Goal: Information Seeking & Learning: Check status

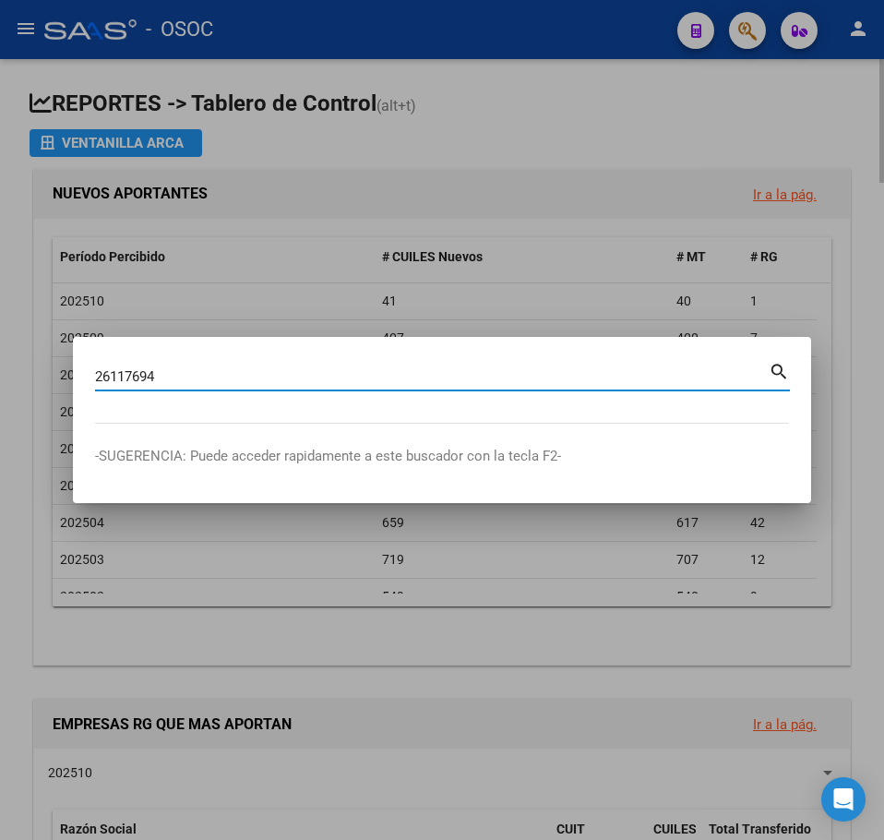
type input "26117694"
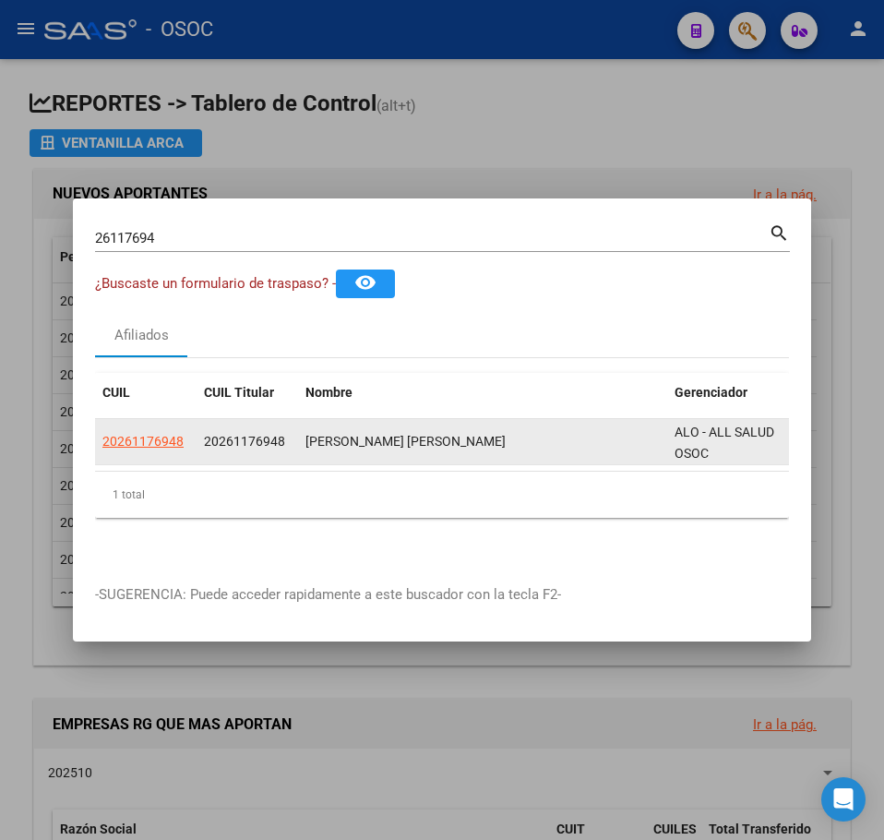
click at [234, 435] on span "20261176948" at bounding box center [244, 441] width 81 height 15
click at [177, 434] on span "20261176948" at bounding box center [142, 441] width 81 height 15
copy span "8"
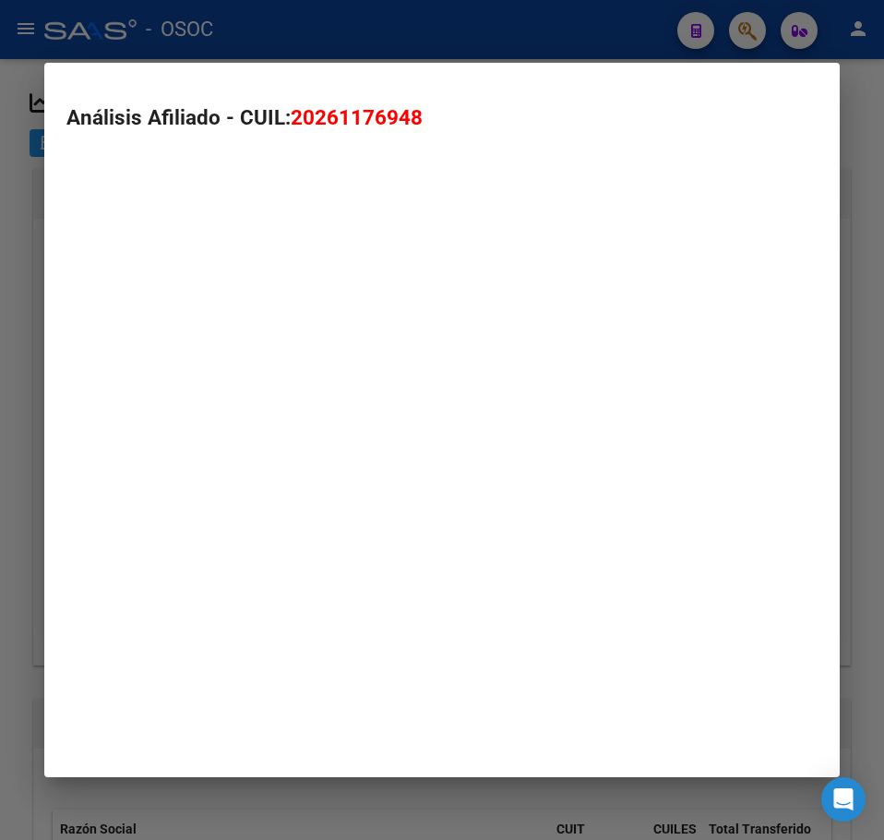
click at [175, 433] on mat-dialog-container "Análisis Afiliado - CUIL: 20261176948" at bounding box center [442, 420] width 796 height 715
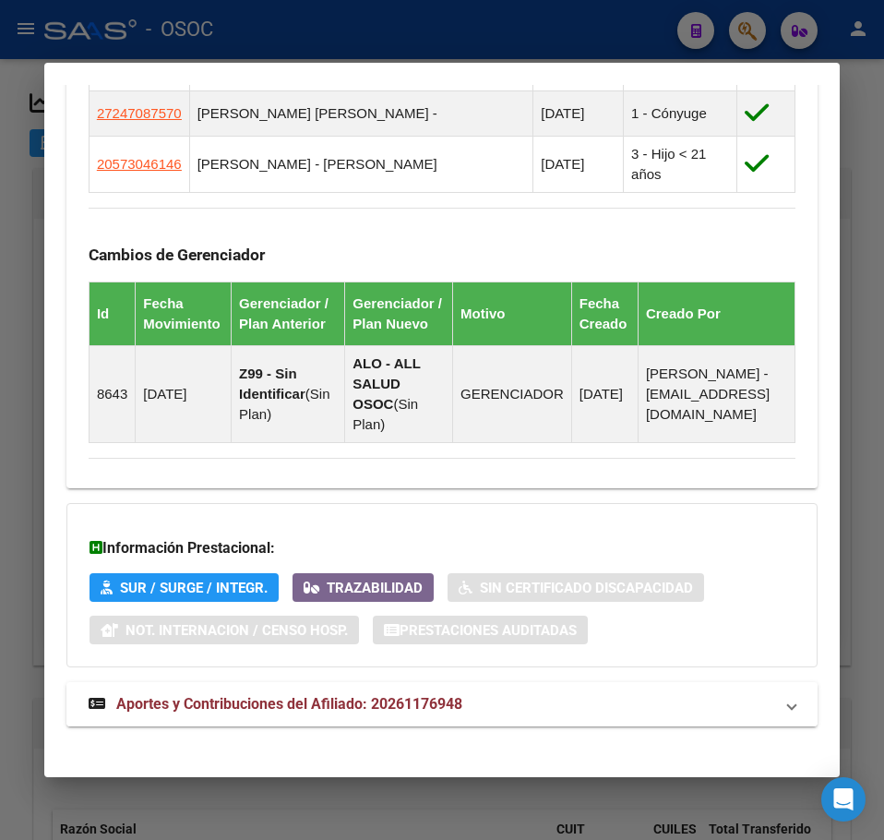
click at [332, 693] on strong "Aportes y Contribuciones del Afiliado: 20261176948" at bounding box center [276, 704] width 374 height 22
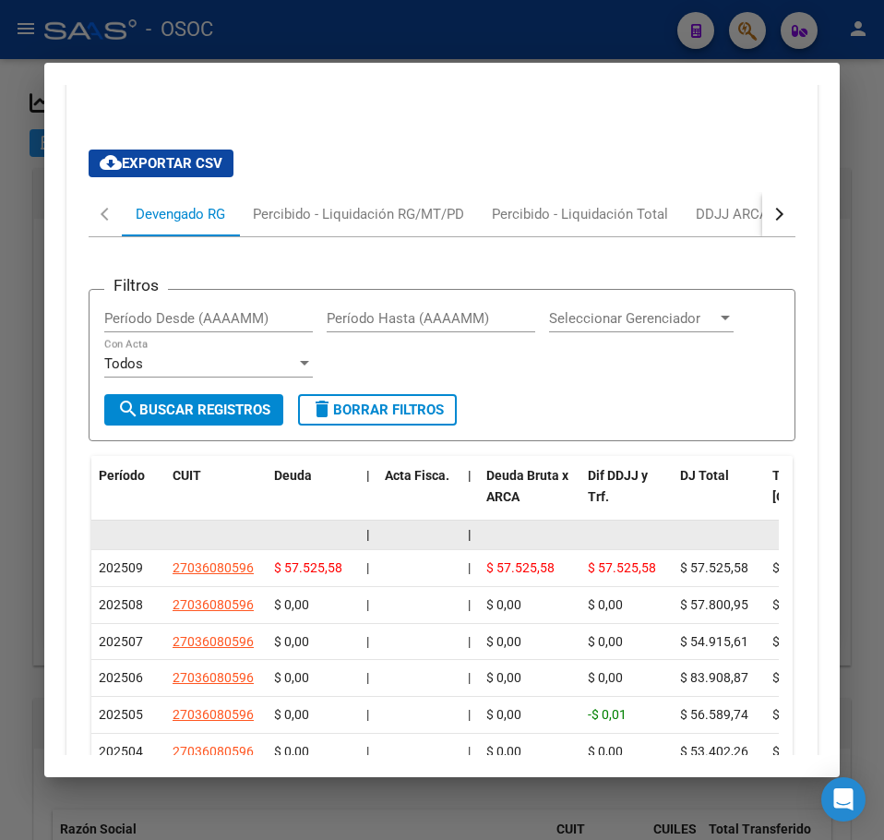
scroll to position [2083, 0]
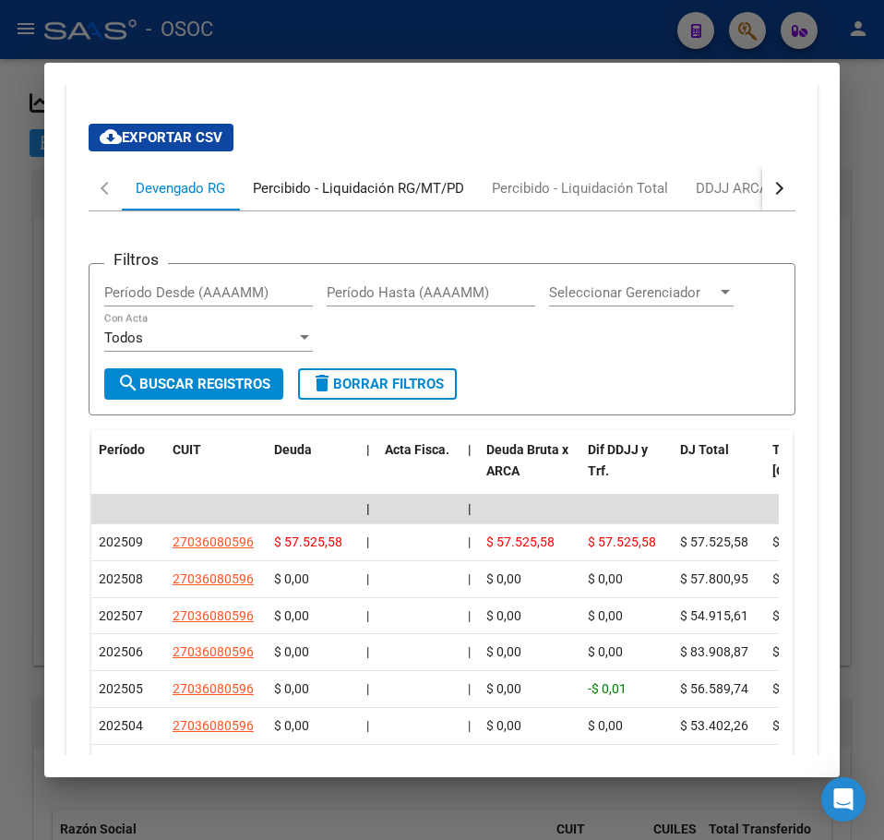
click at [293, 178] on div "Percibido - Liquidación RG/MT/PD" at bounding box center [358, 188] width 211 height 20
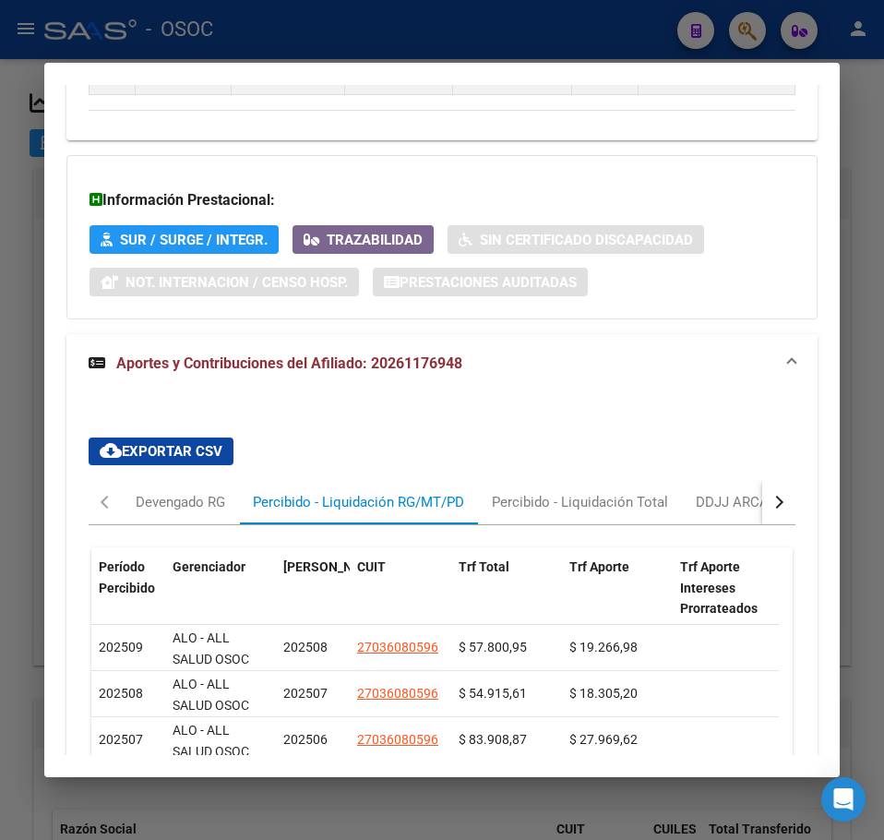
scroll to position [1848, 0]
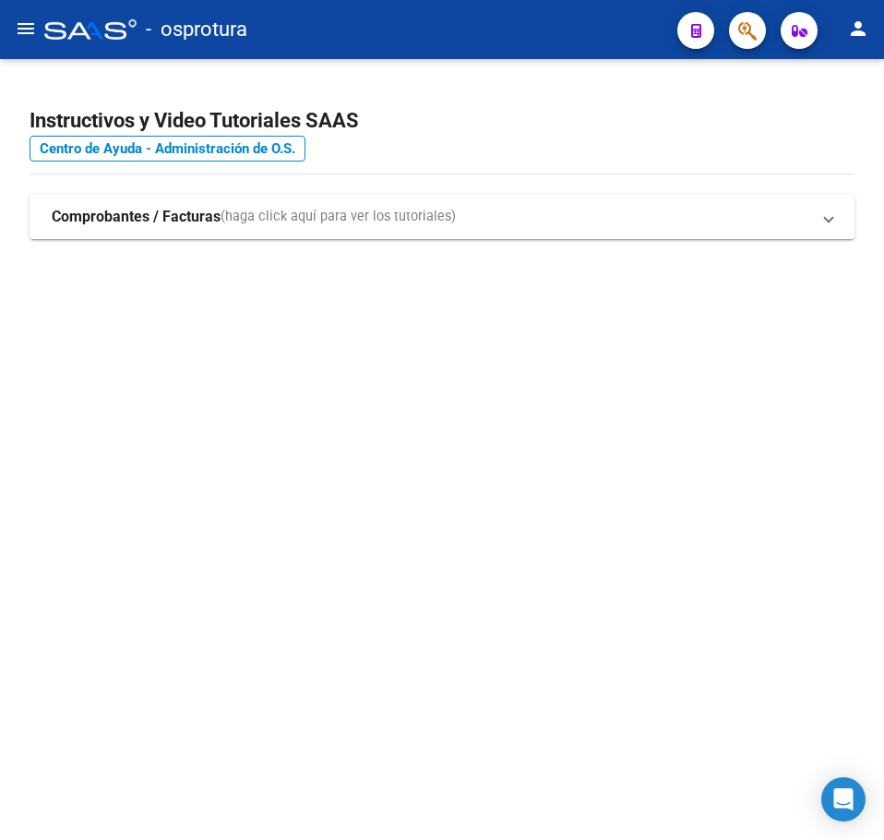
click at [208, 439] on mat-sidenav-content "Instructivos y Video Tutoriales SAAS Centro de Ayuda - Administración de O.S. C…" at bounding box center [442, 449] width 884 height 781
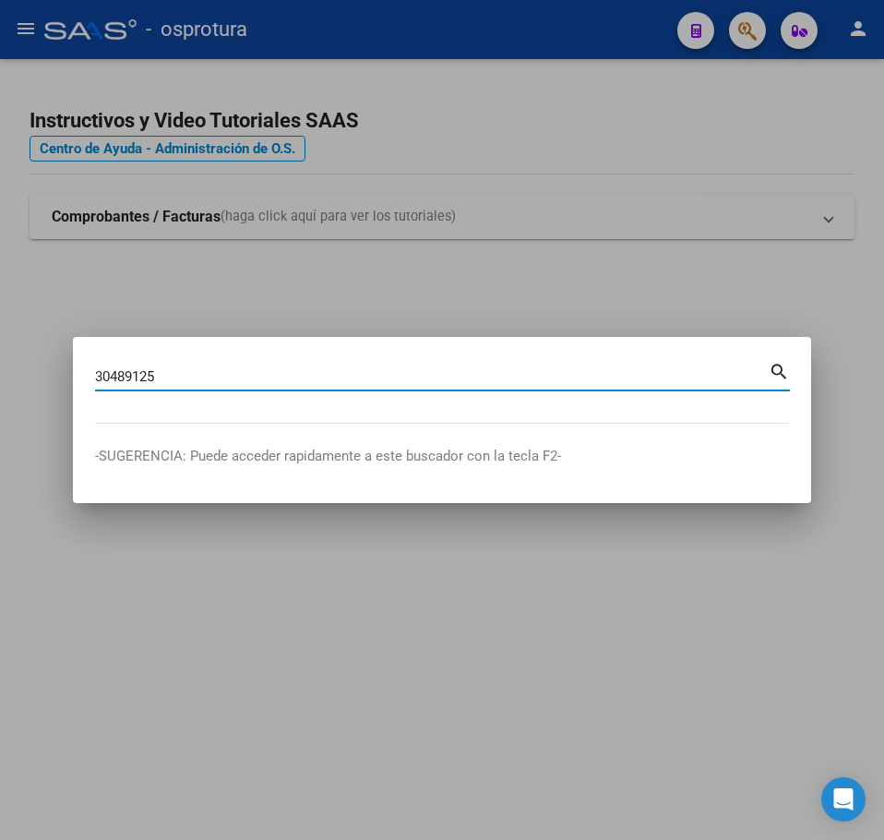
type input "30489125"
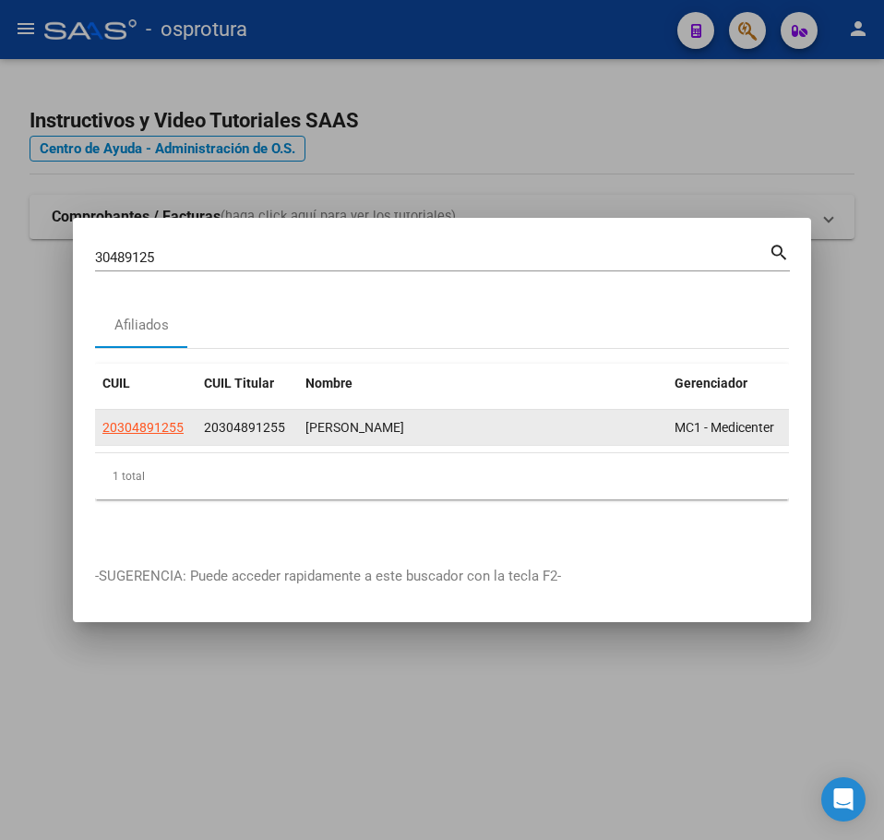
click at [174, 429] on app-link-go-to "20304891255" at bounding box center [142, 427] width 81 height 21
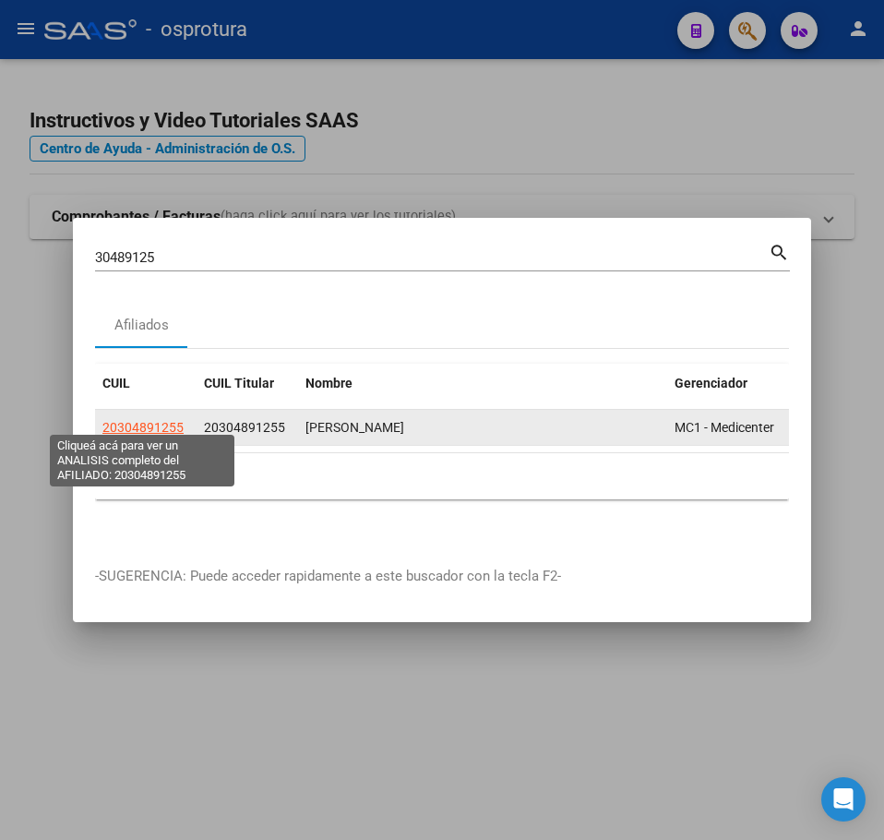
click at [162, 420] on span "20304891255" at bounding box center [142, 427] width 81 height 15
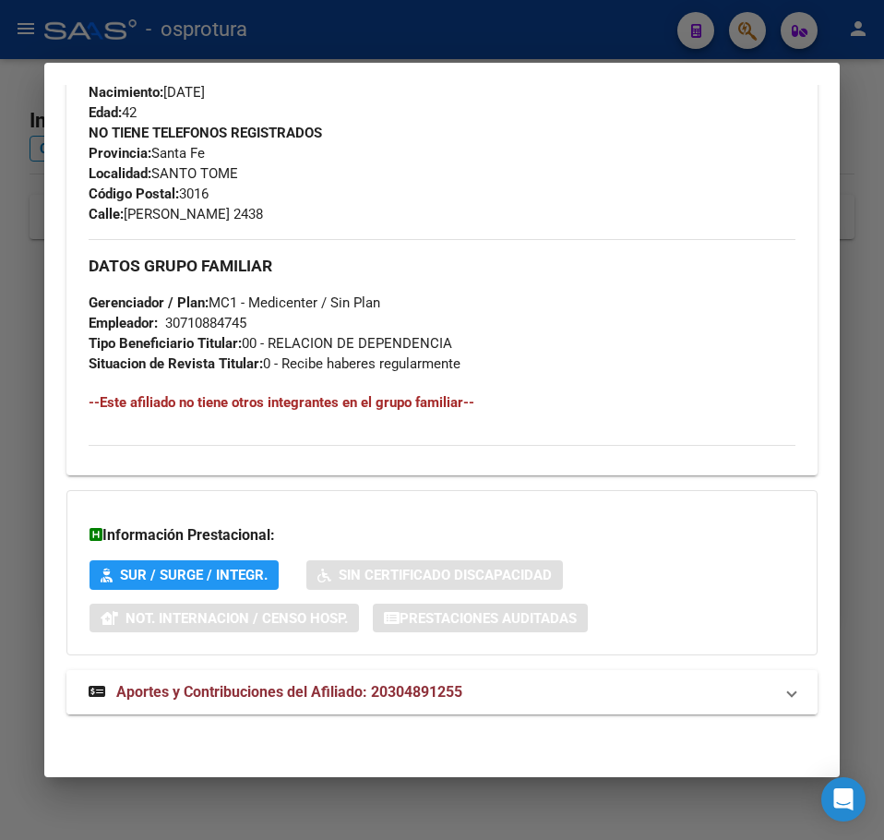
click at [393, 678] on mat-expansion-panel-header "Aportes y Contribuciones del Afiliado: 20304891255" at bounding box center [442, 692] width 752 height 44
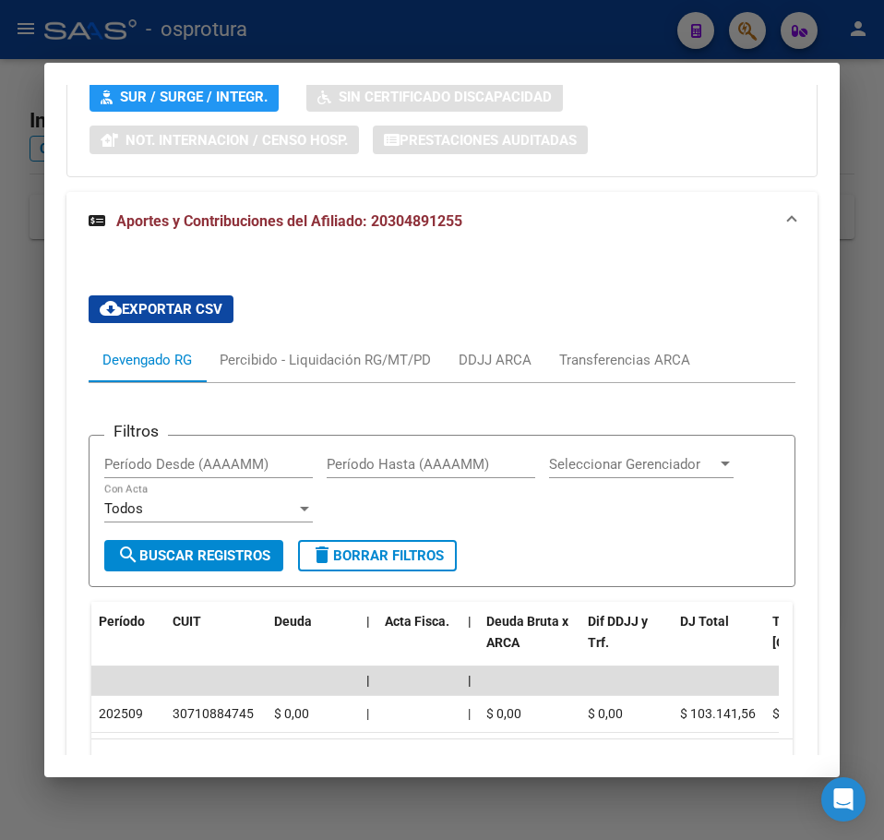
scroll to position [1398, 0]
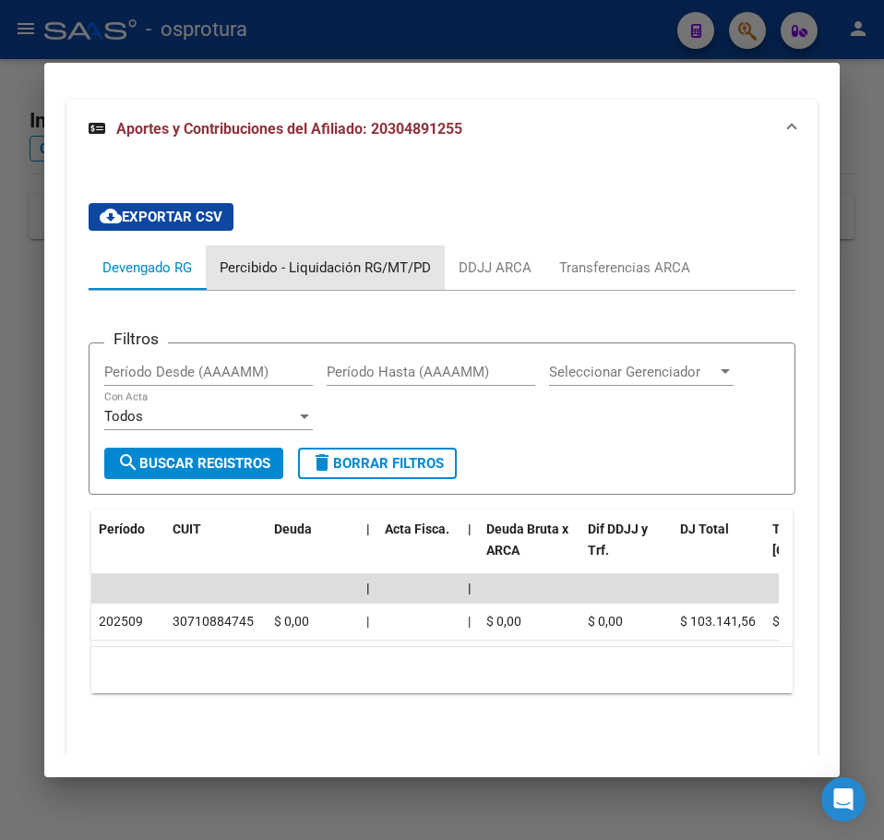
click at [350, 289] on div "Percibido - Liquidación RG/MT/PD" at bounding box center [325, 268] width 239 height 44
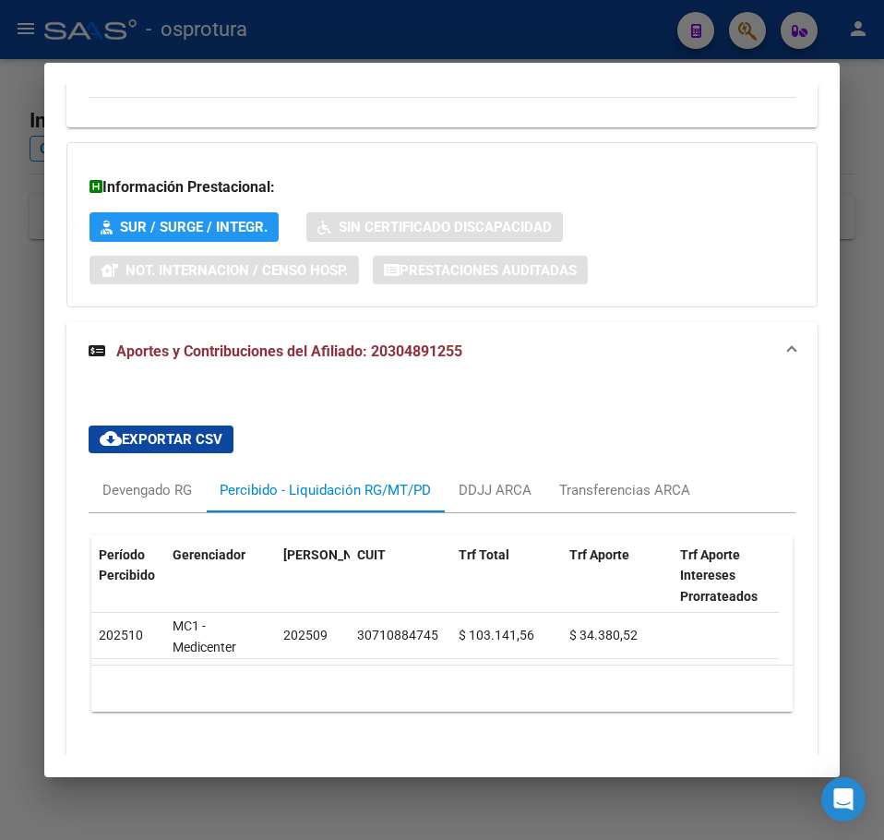
scroll to position [1260, 0]
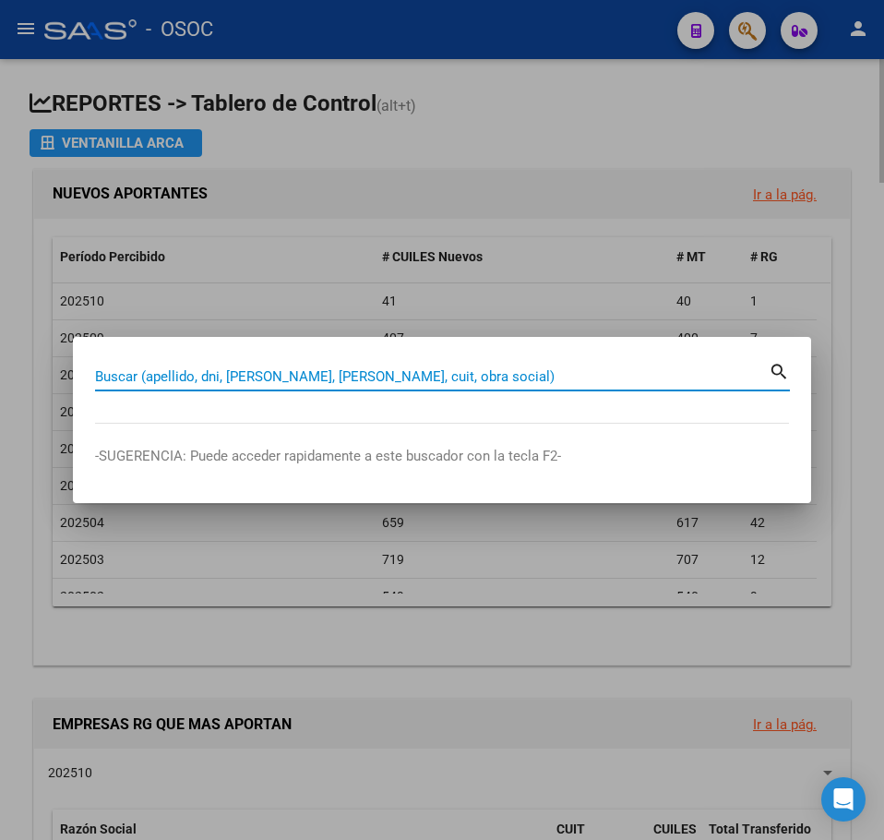
paste input "32624770"
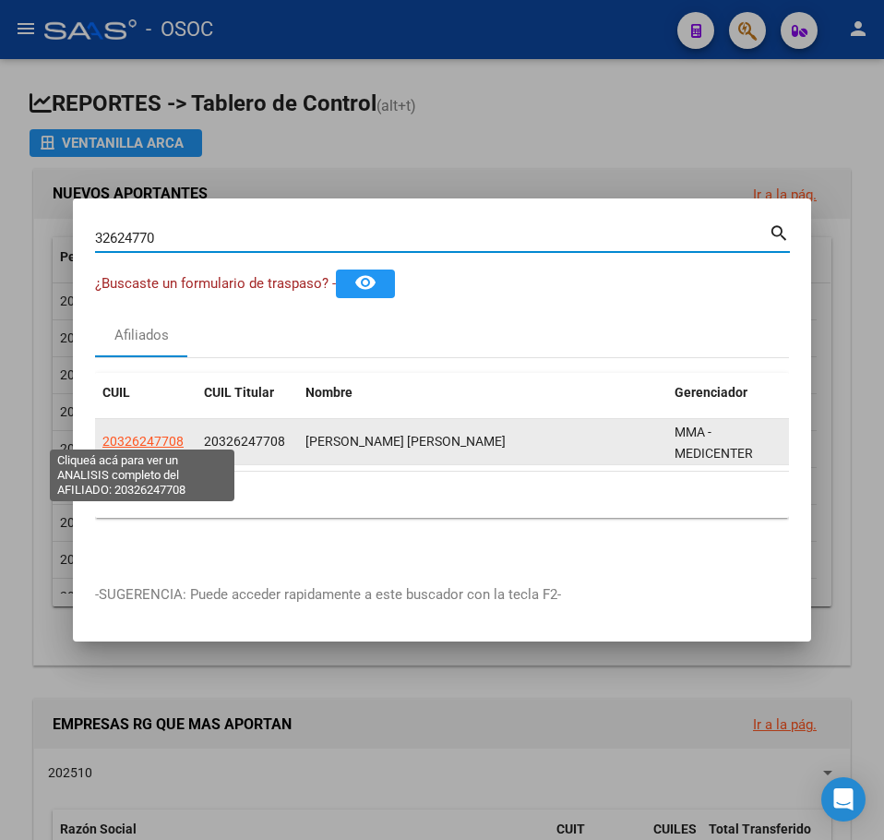
click at [171, 434] on span "20326247708" at bounding box center [142, 441] width 81 height 15
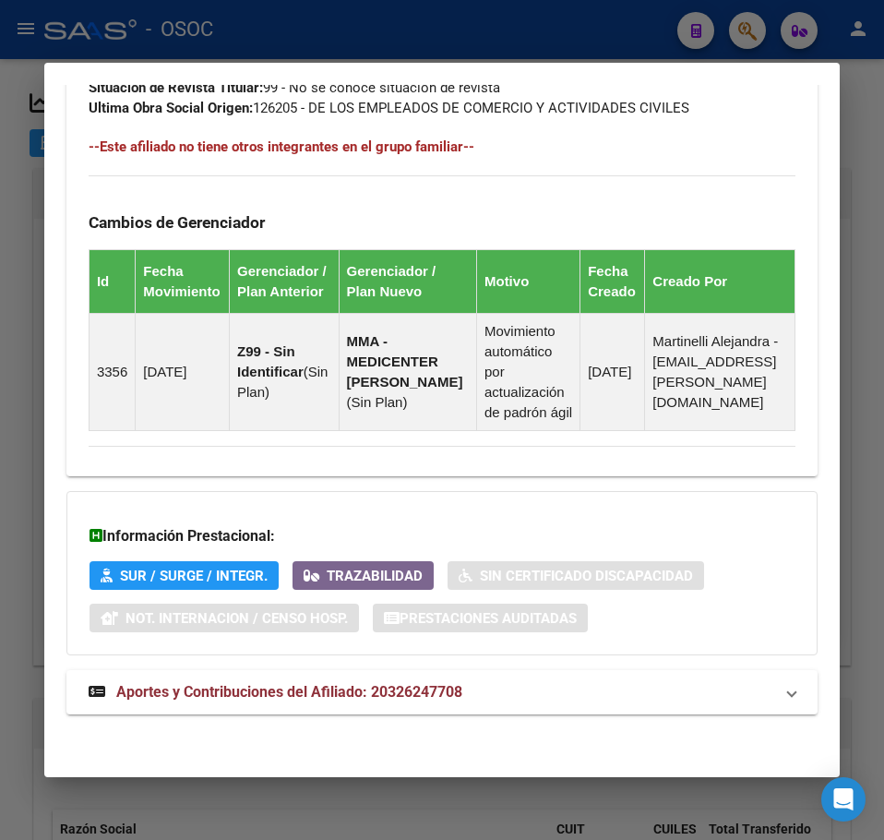
scroll to position [1243, 0]
click at [400, 675] on mat-expansion-panel-header "Aportes y Contribuciones del Afiliado: 20326247708" at bounding box center [442, 692] width 752 height 44
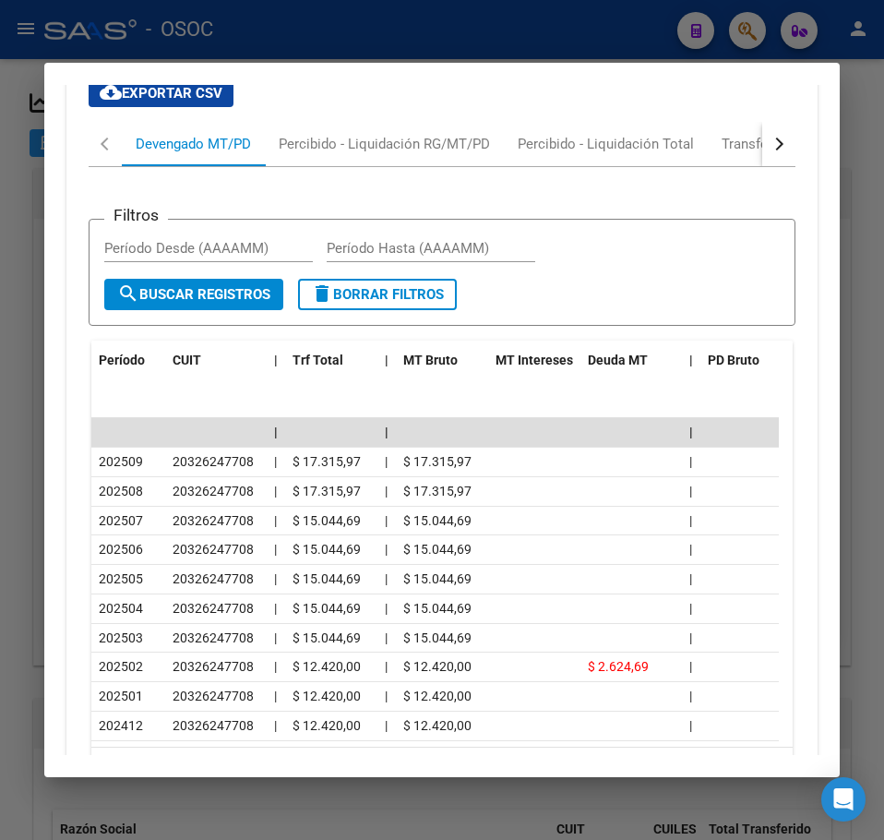
scroll to position [1906, 0]
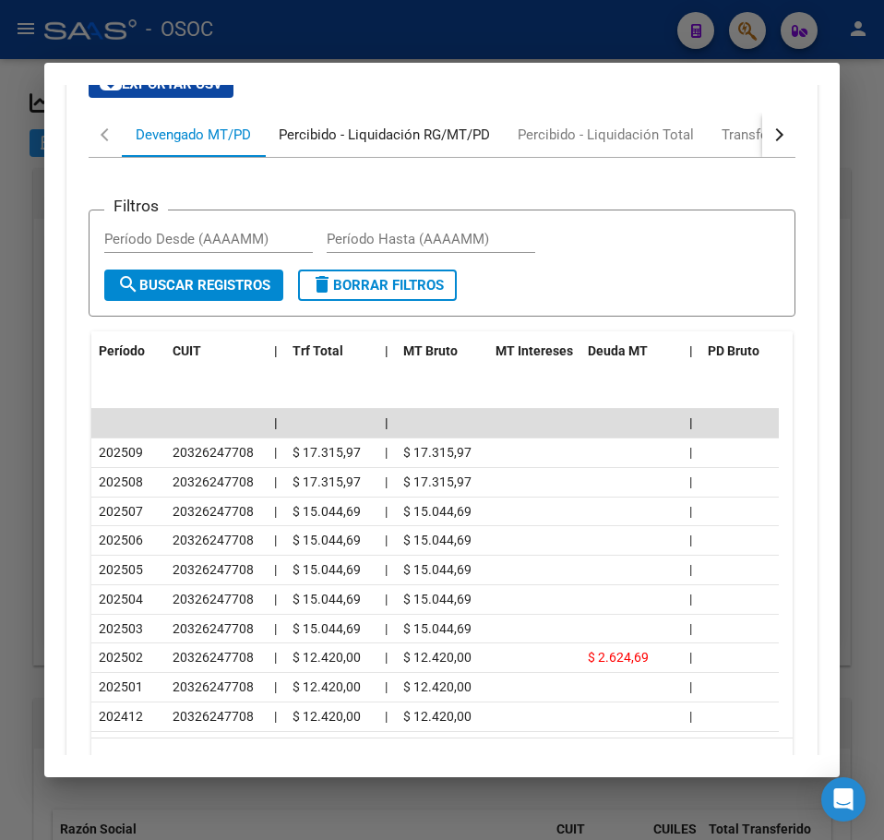
click at [351, 157] on div "Percibido - Liquidación RG/MT/PD" at bounding box center [384, 135] width 239 height 44
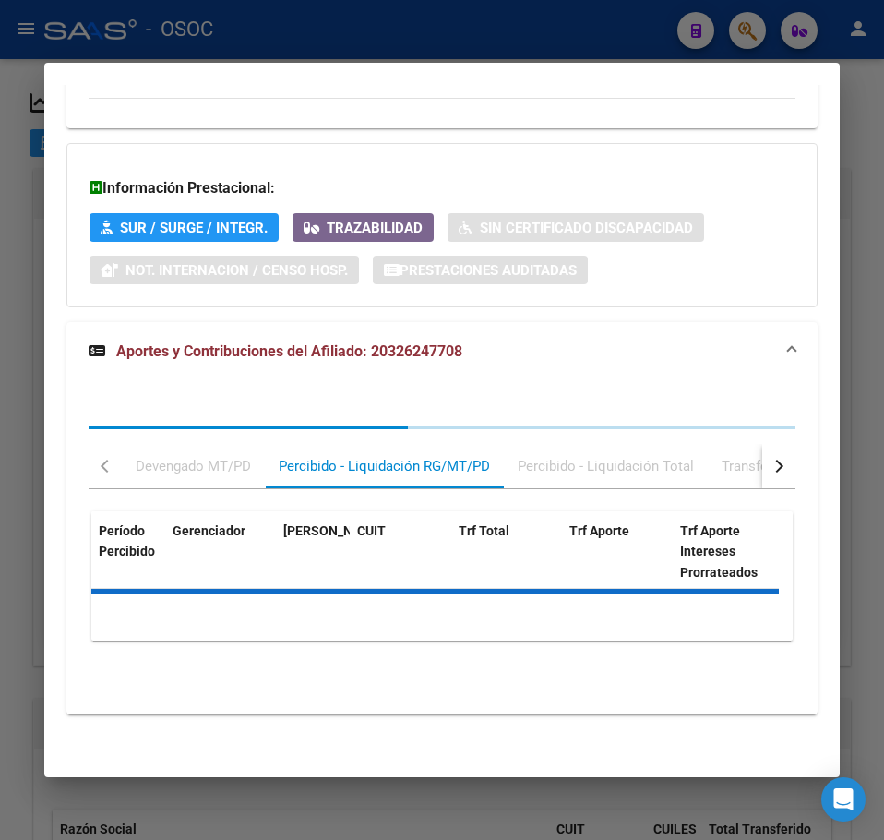
scroll to position [1670, 0]
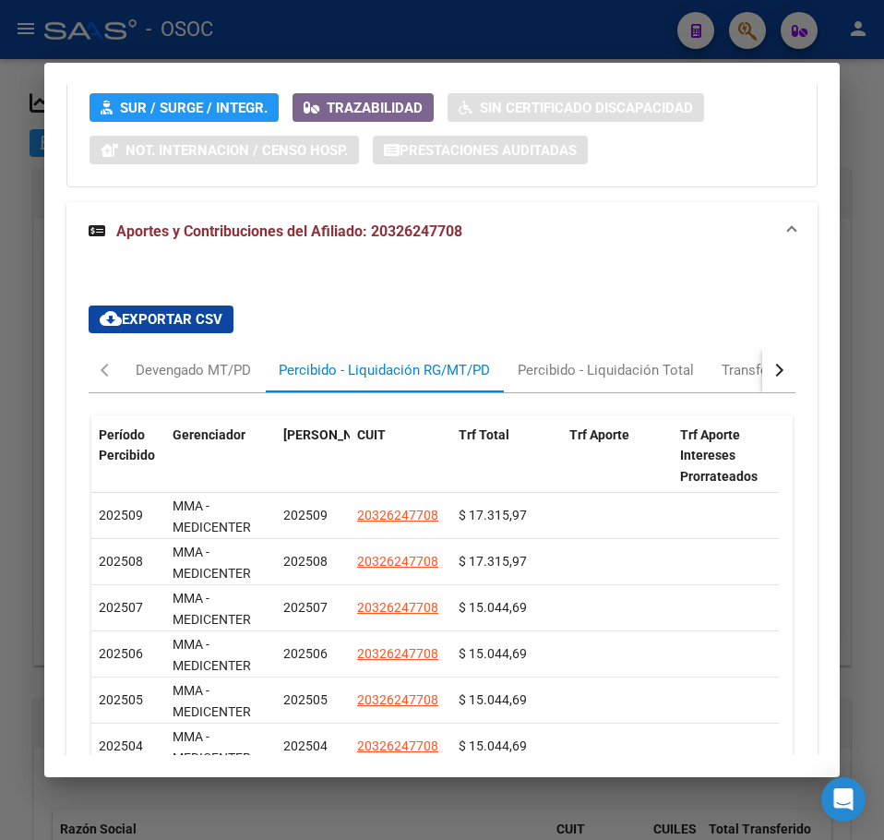
click at [22, 371] on div at bounding box center [442, 420] width 884 height 840
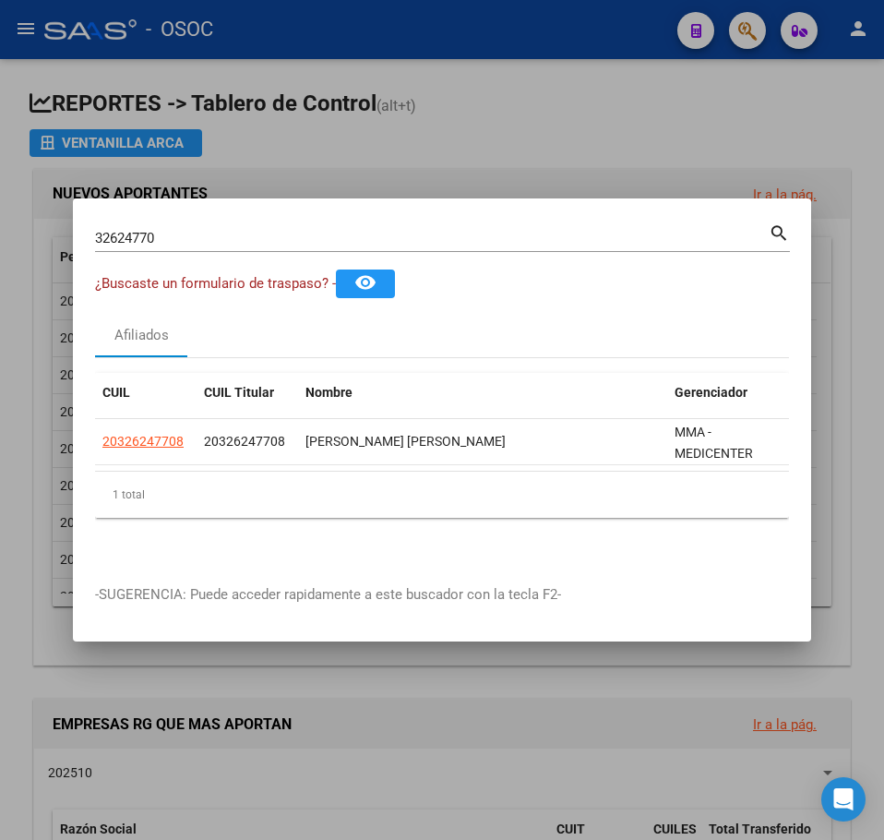
click at [187, 255] on div "32624770 Buscar (apellido, dni, cuil, nro traspaso, cuit, obra social) search" at bounding box center [442, 245] width 695 height 49
click at [187, 232] on input "32624770" at bounding box center [432, 238] width 674 height 17
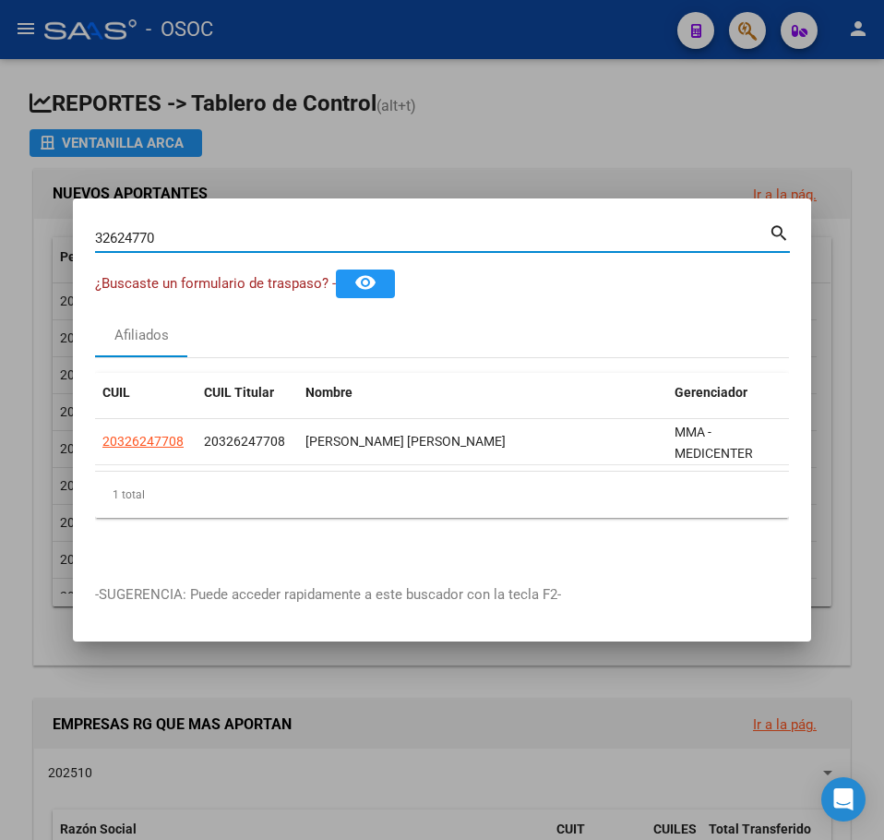
paste input "95687244"
type input "95687244"
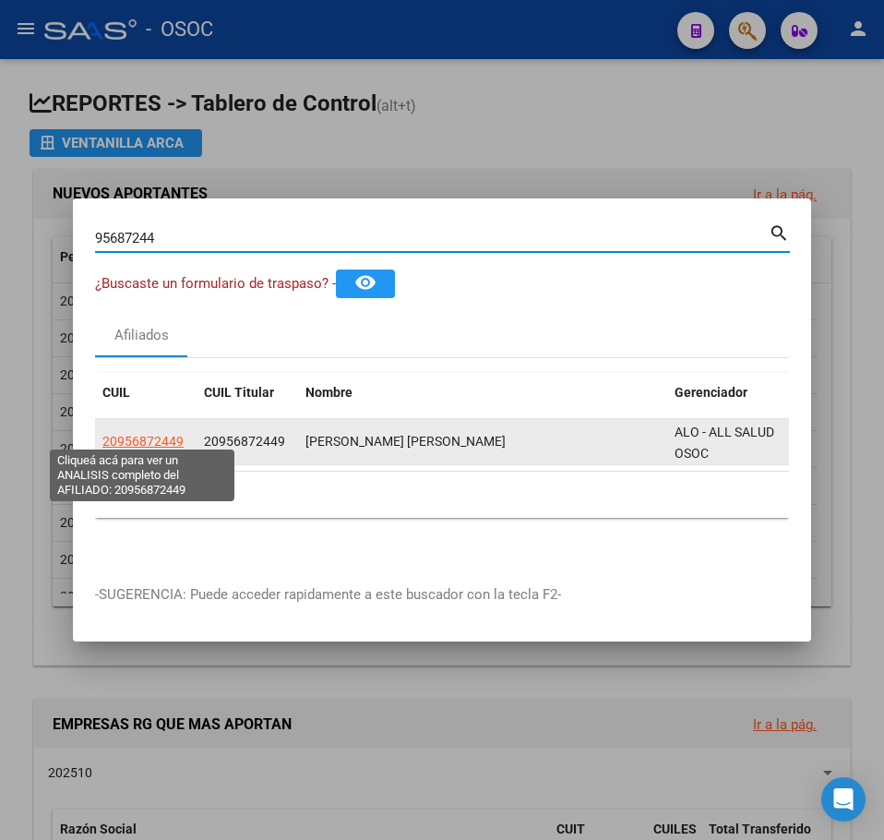
click at [176, 440] on span "20956872449" at bounding box center [142, 441] width 81 height 15
type textarea "20956872449"
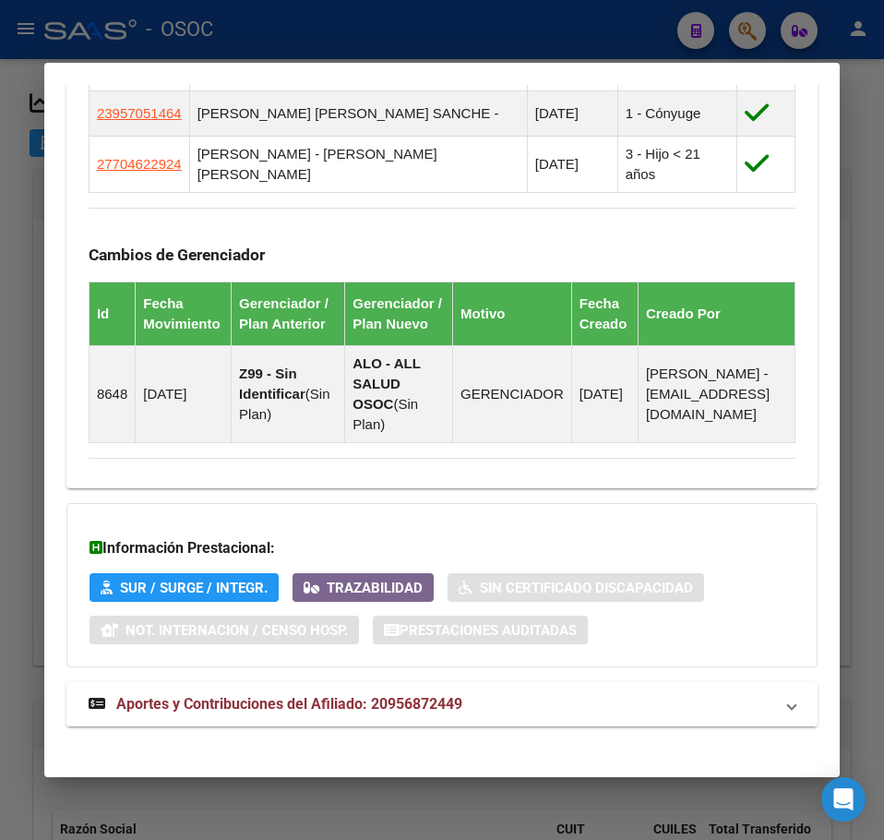
click at [407, 682] on mat-expansion-panel-header "Aportes y Contribuciones del Afiliado: 20956872449" at bounding box center [442, 704] width 752 height 44
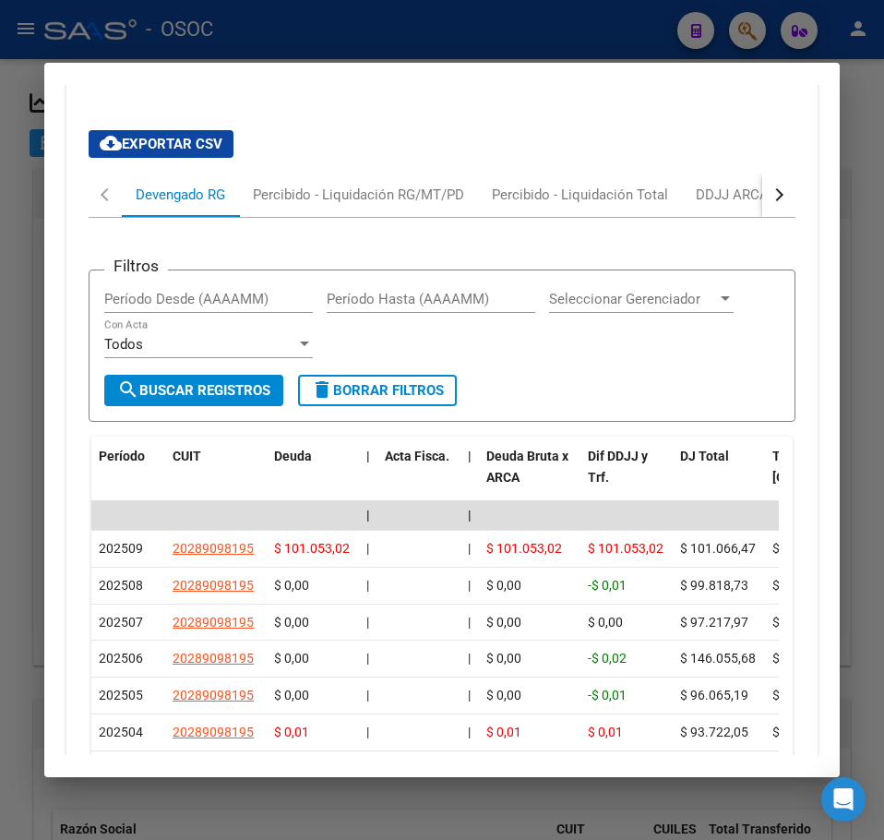
scroll to position [2083, 0]
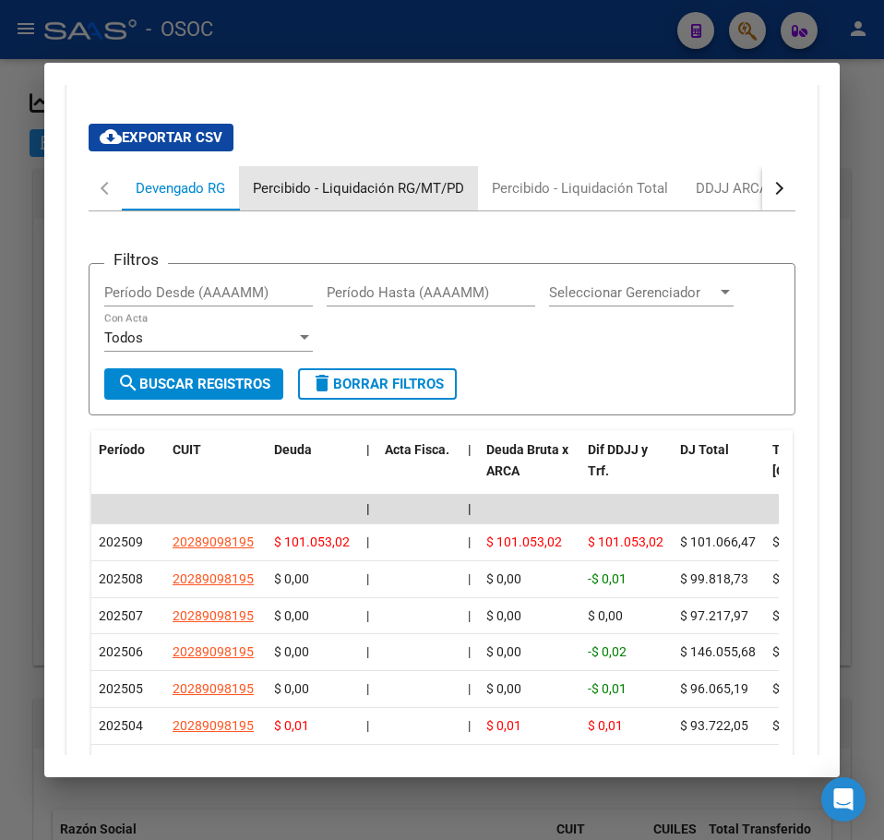
click at [384, 180] on div "Percibido - Liquidación RG/MT/PD" at bounding box center [358, 188] width 211 height 20
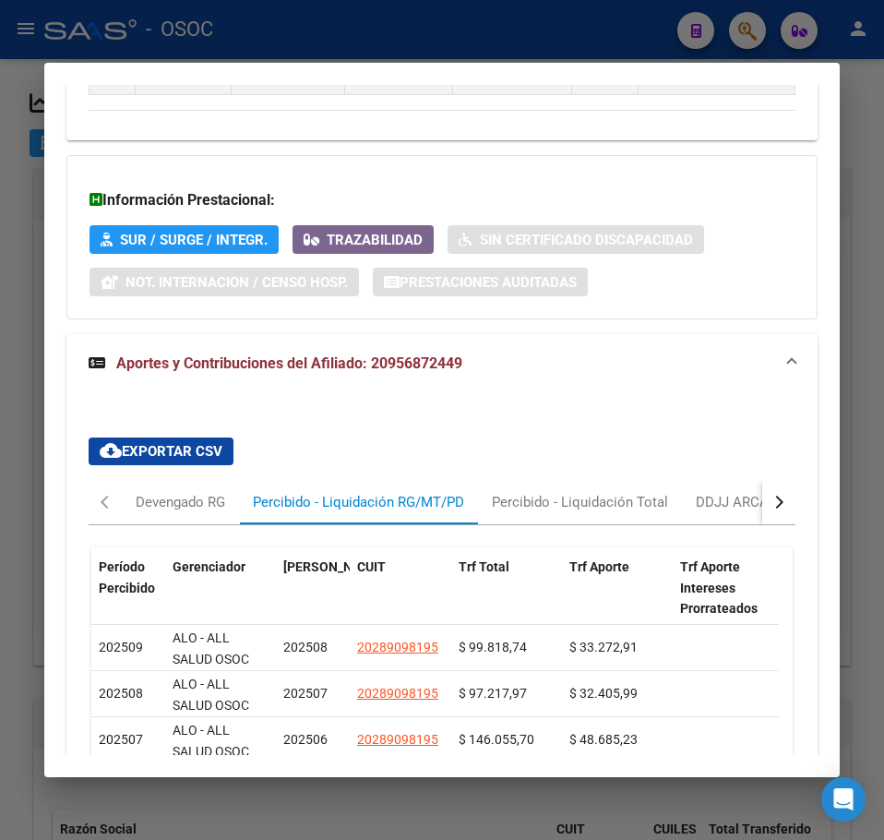
scroll to position [1848, 0]
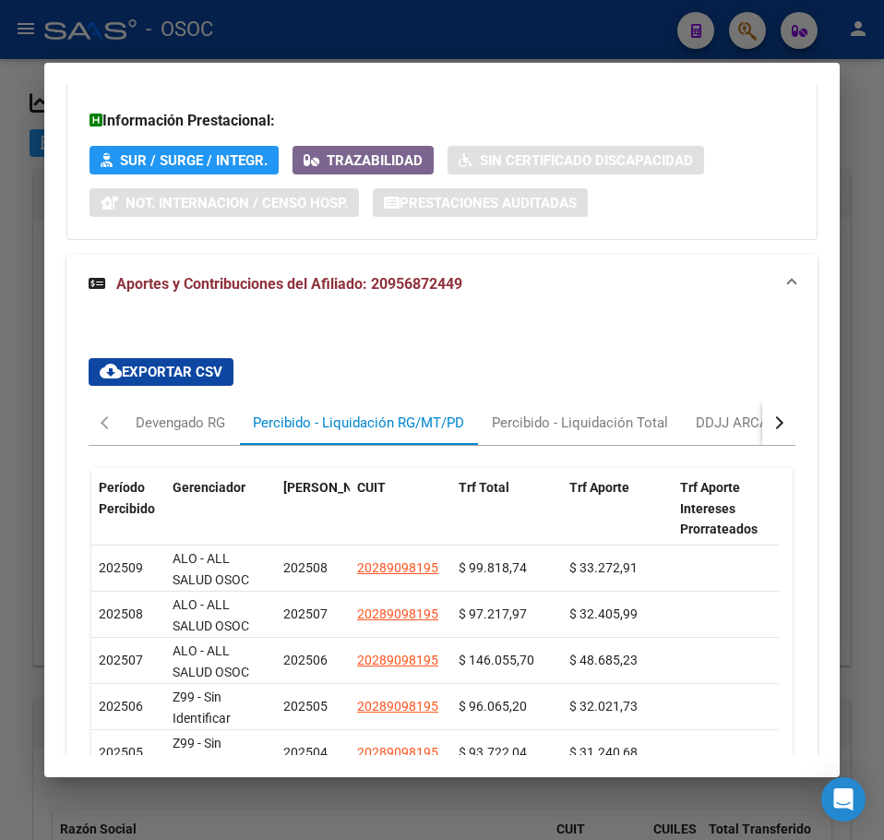
click at [28, 295] on div at bounding box center [442, 420] width 884 height 840
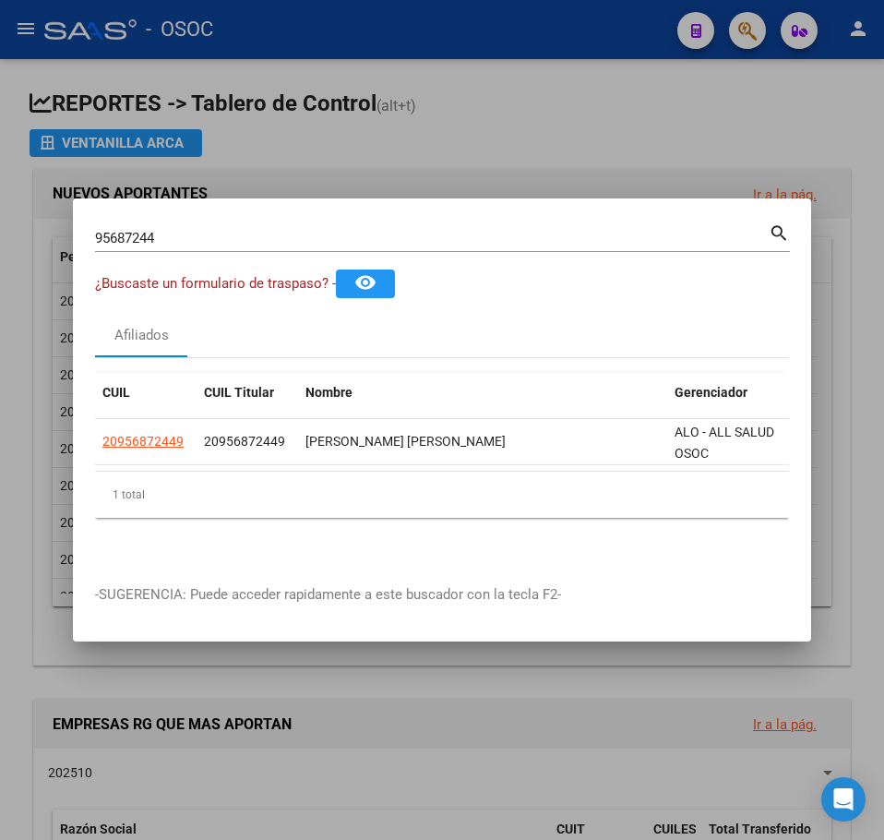
click at [171, 240] on div "95687244 Buscar (apellido, dni, [PERSON_NAME], [PERSON_NAME], cuit, obra social)" at bounding box center [432, 238] width 674 height 28
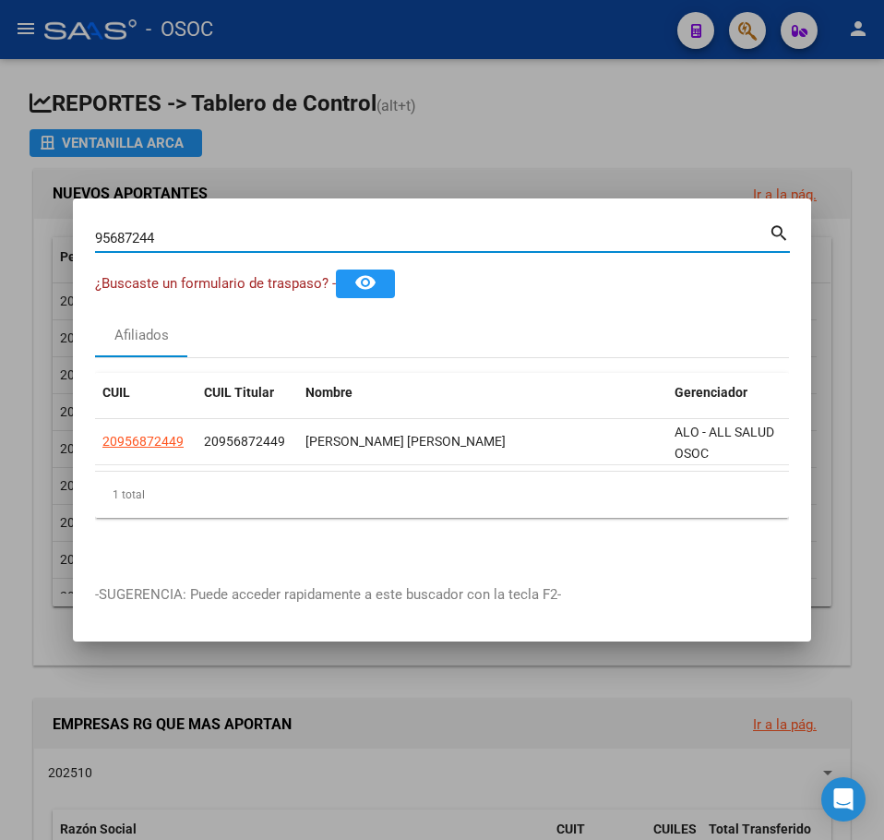
click at [173, 237] on input "95687244" at bounding box center [432, 238] width 674 height 17
paste input "34369673"
paste input
type input "34369673"
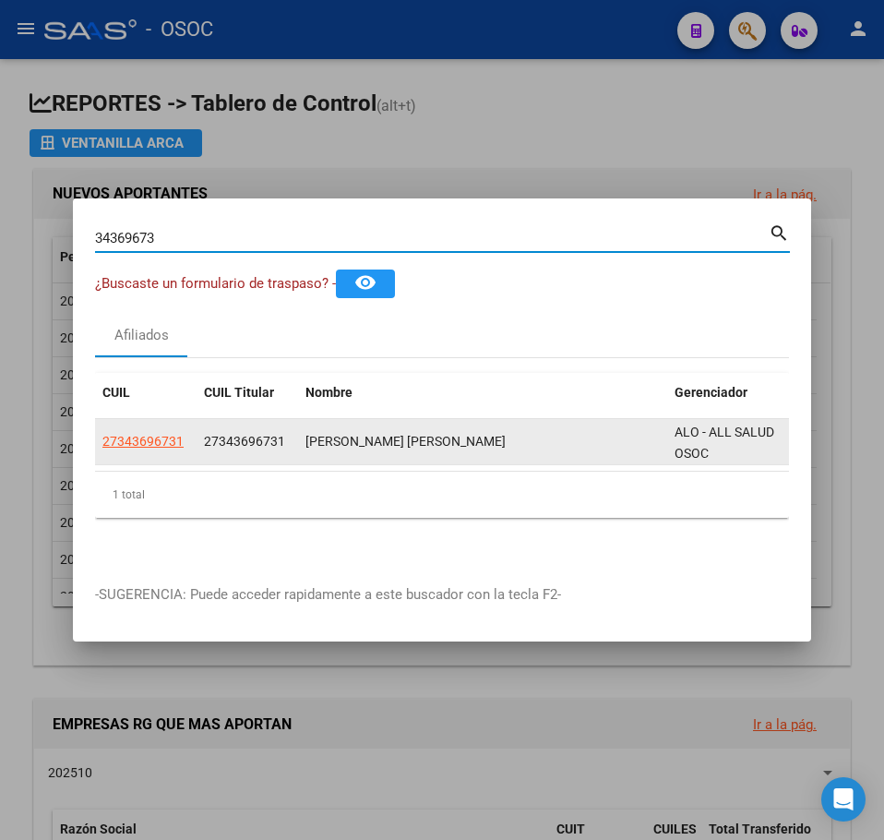
click at [126, 441] on span "27343696731" at bounding box center [142, 441] width 81 height 15
type textarea "27343696731"
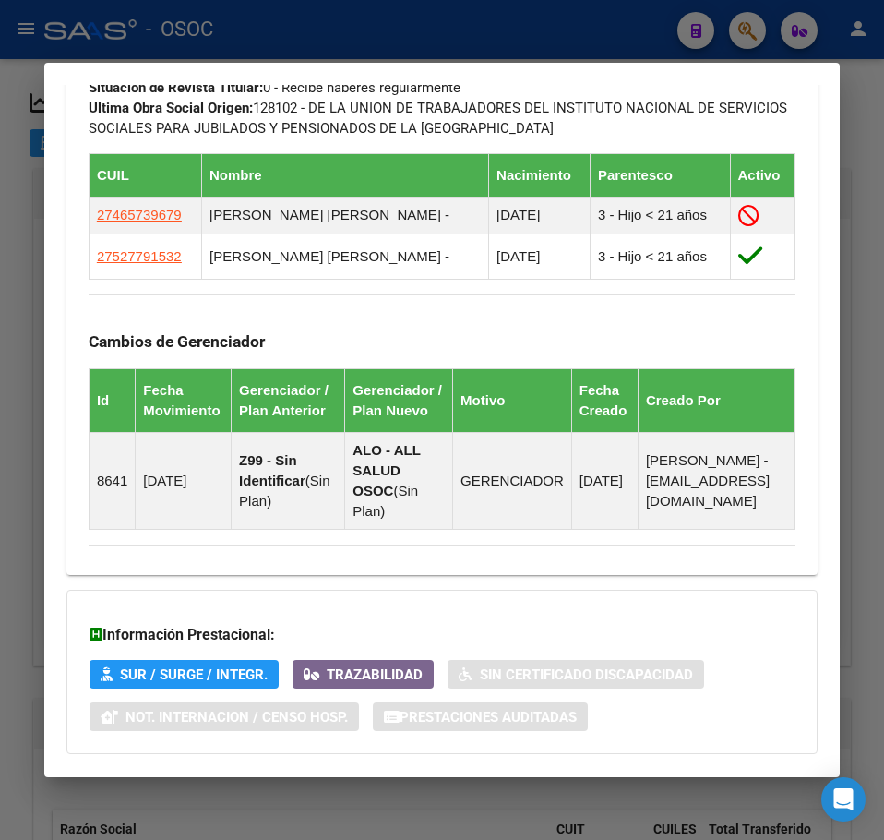
scroll to position [1342, 0]
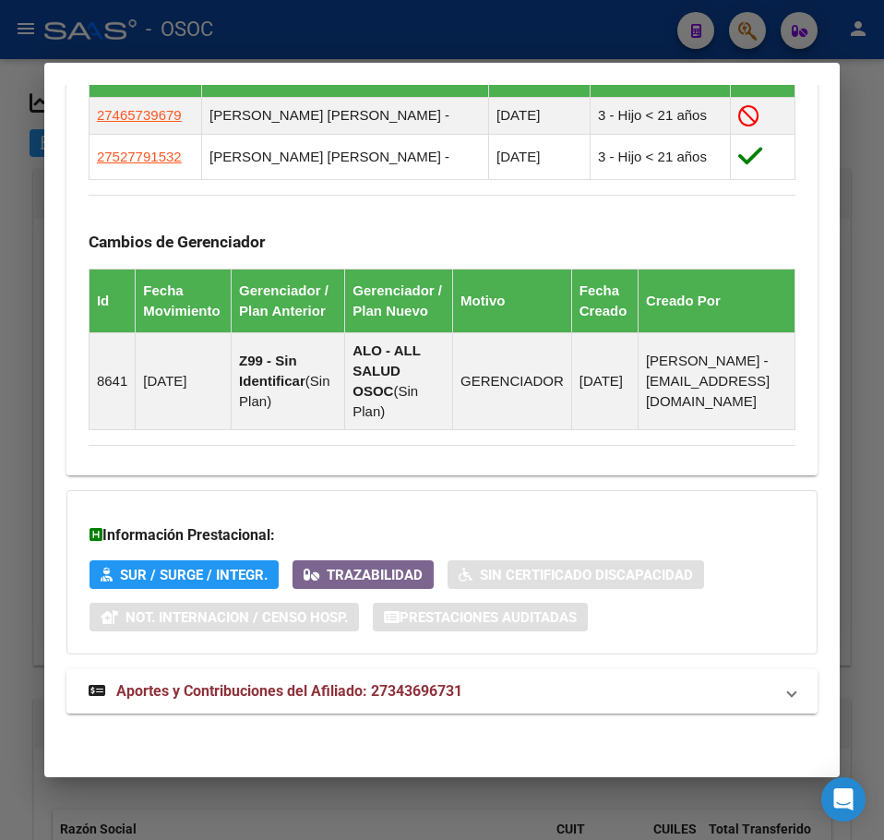
click at [298, 673] on mat-expansion-panel-header "Aportes y Contribuciones del Afiliado: 27343696731" at bounding box center [442, 691] width 752 height 44
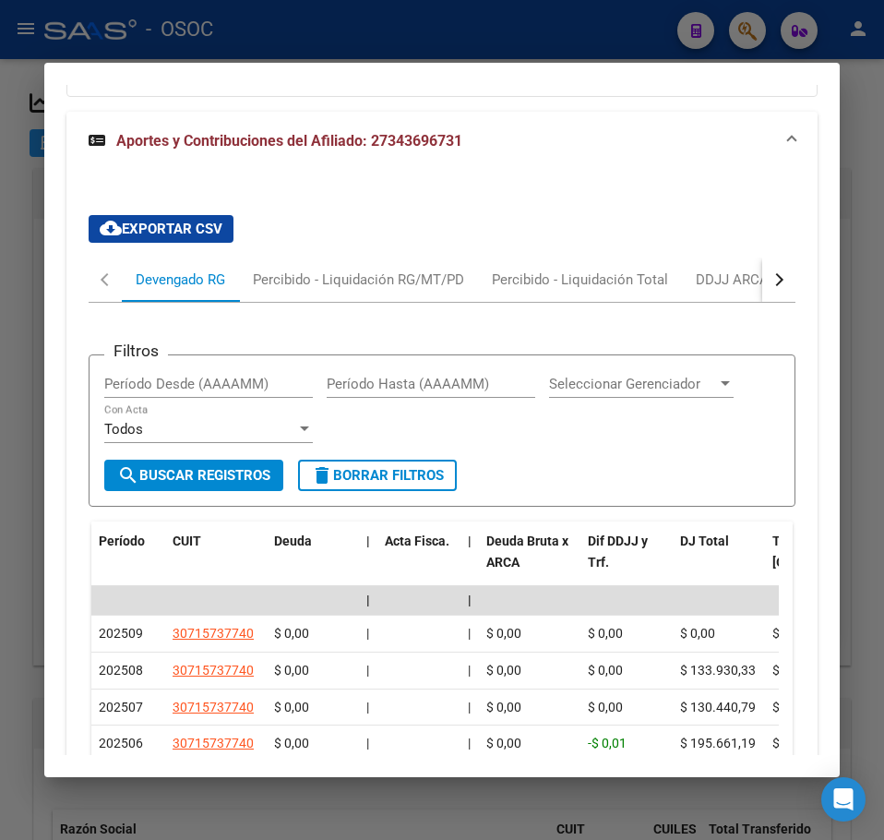
scroll to position [1912, 0]
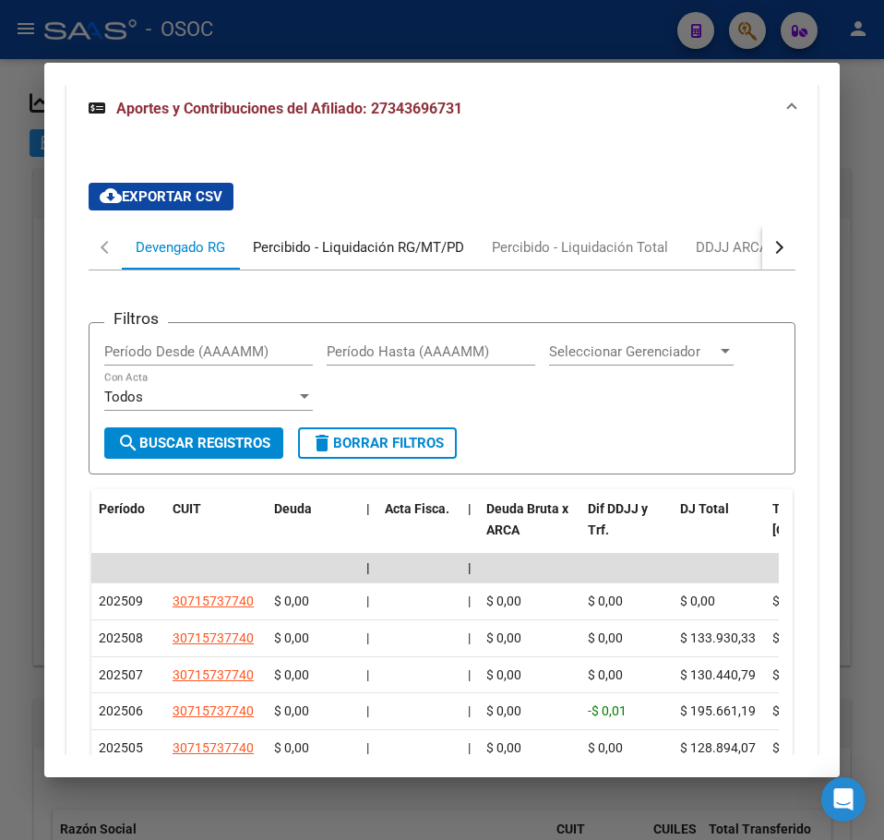
click at [323, 270] on div "Percibido - Liquidación RG/MT/PD" at bounding box center [358, 247] width 239 height 44
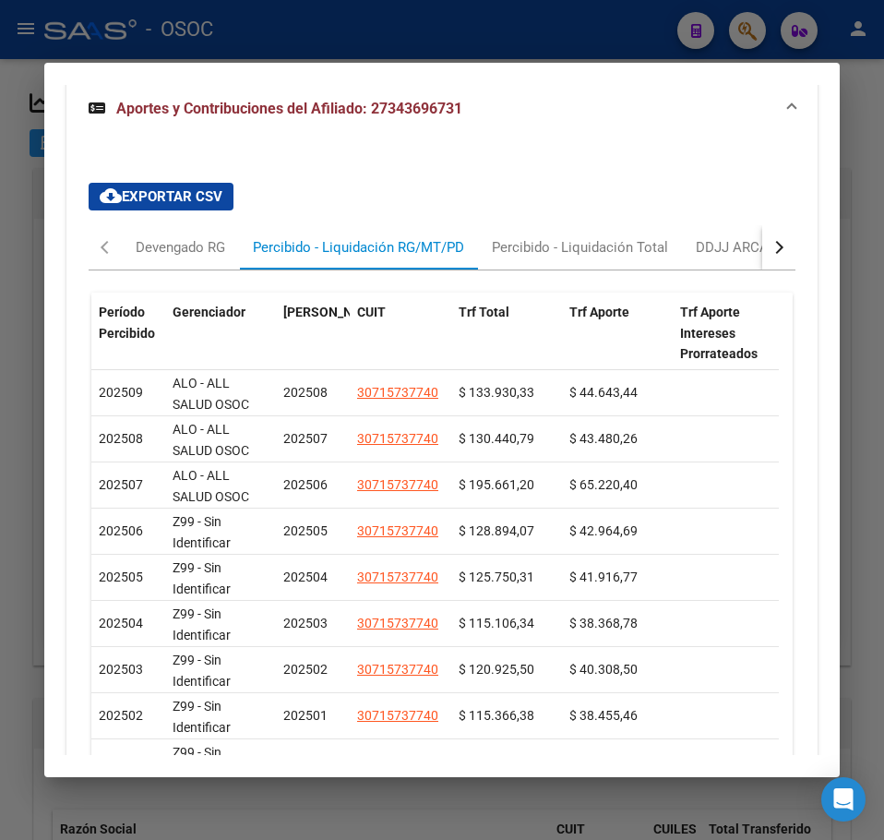
click at [8, 393] on div at bounding box center [442, 420] width 884 height 840
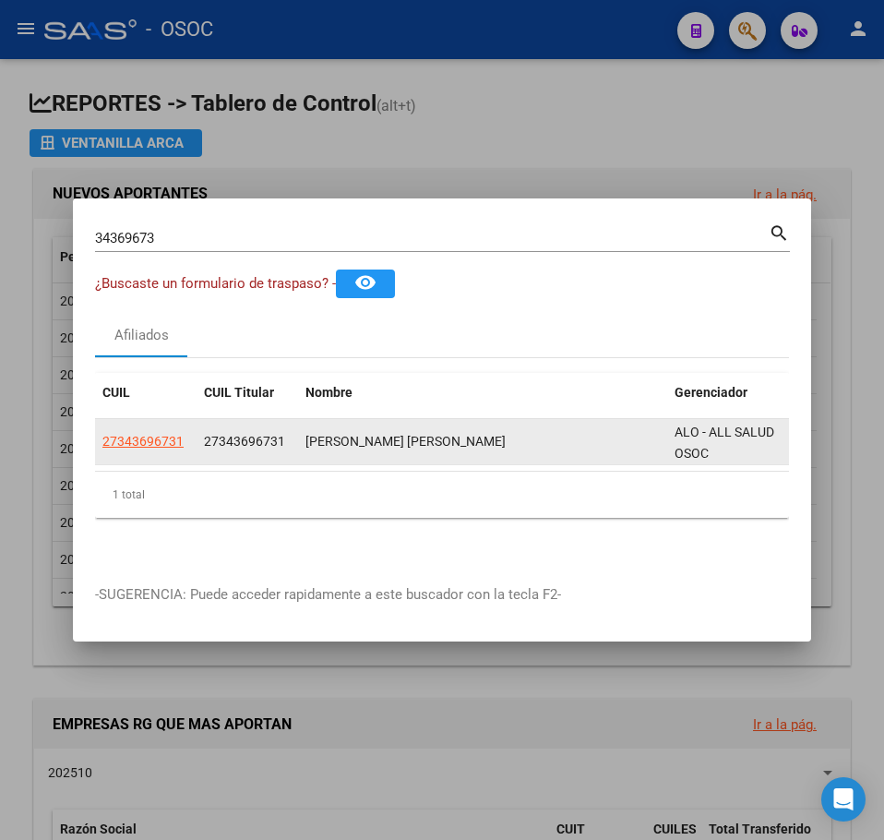
click at [183, 438] on div "27343696731" at bounding box center [145, 441] width 87 height 21
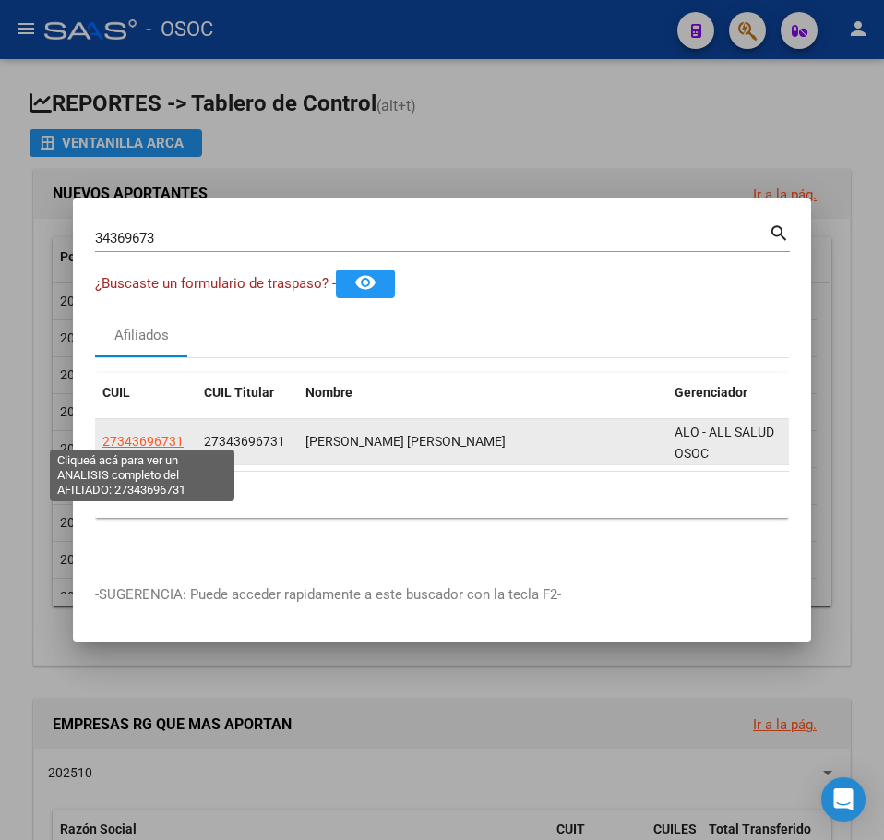
click at [174, 438] on span "27343696731" at bounding box center [142, 441] width 81 height 15
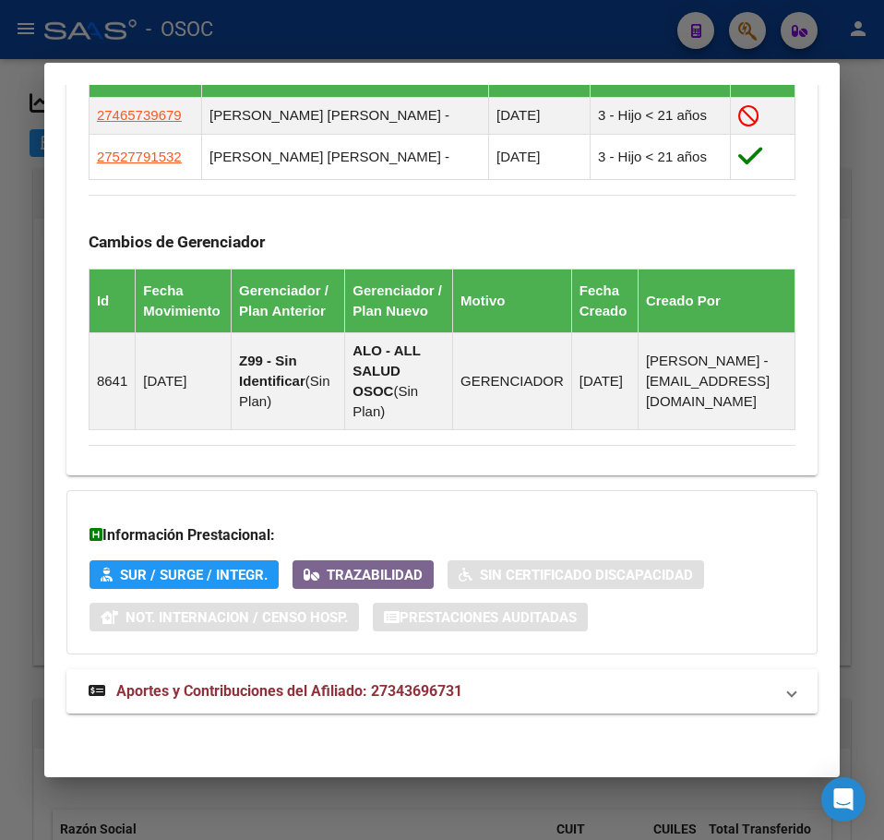
click at [511, 693] on mat-panel-title "Aportes y Contribuciones del Afiliado: 27343696731" at bounding box center [431, 691] width 685 height 22
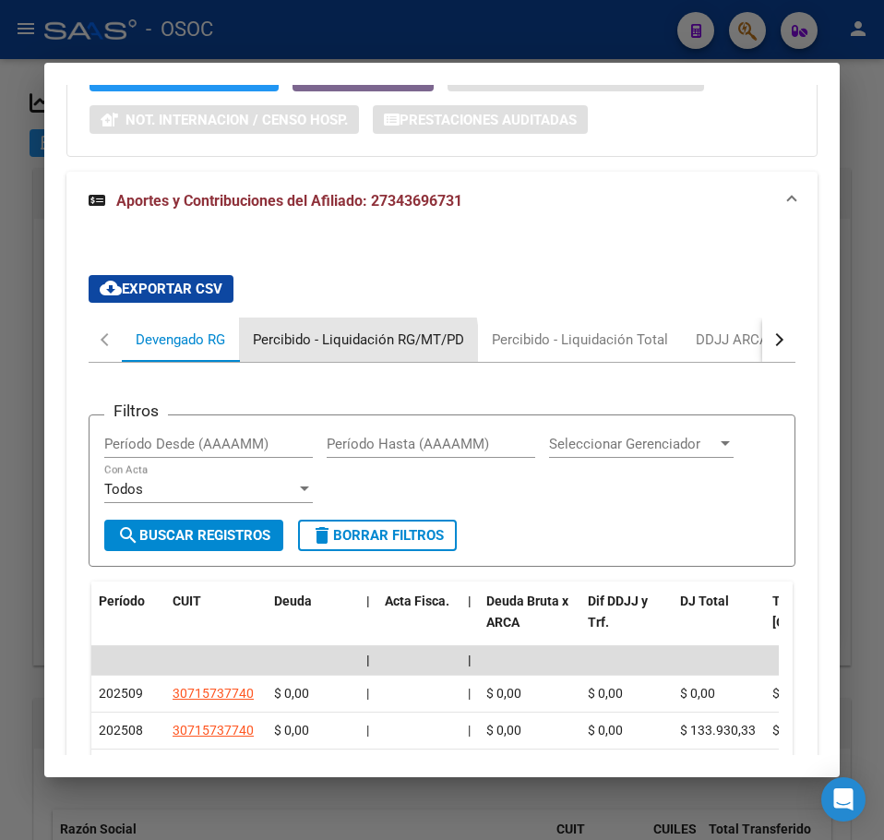
click at [312, 350] on div "Percibido - Liquidación RG/MT/PD" at bounding box center [358, 340] width 211 height 20
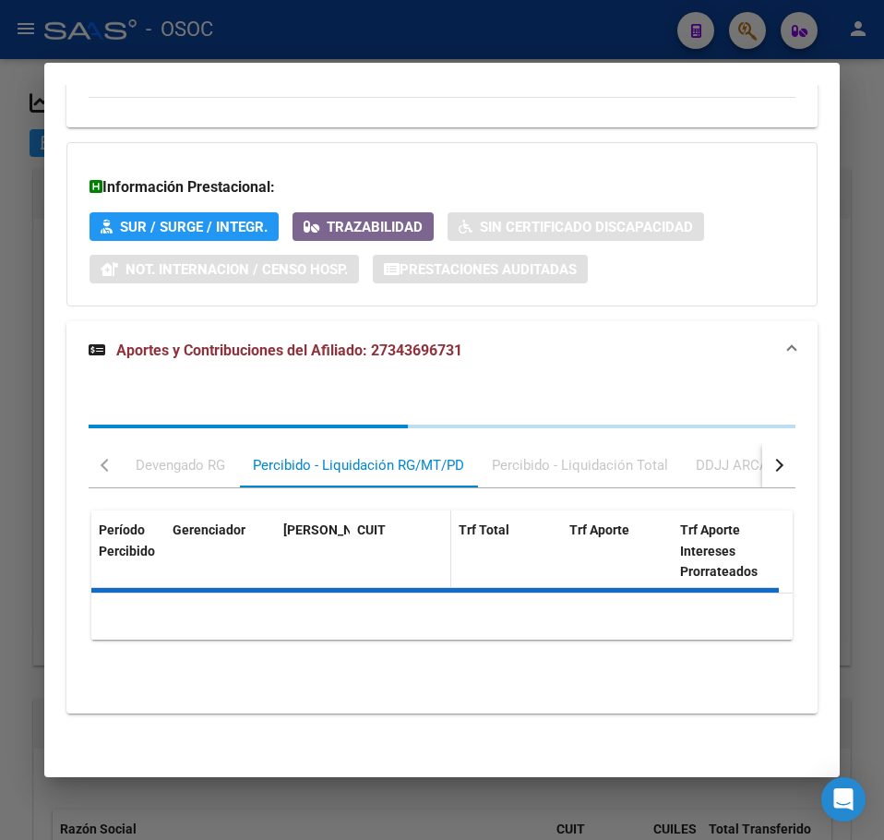
scroll to position [1820, 0]
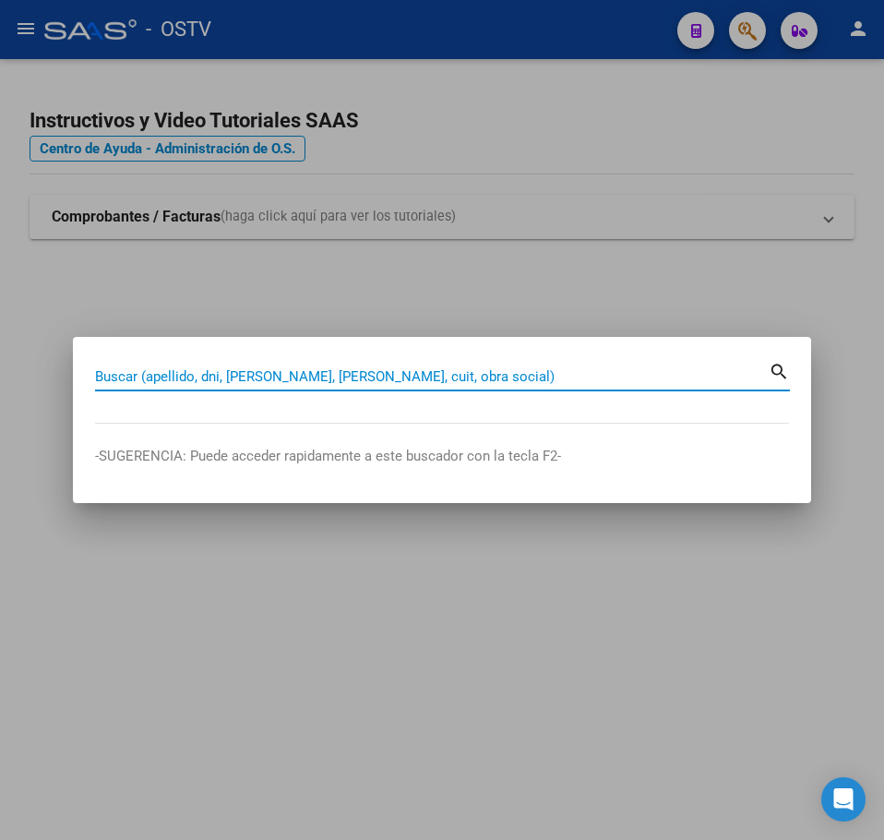
paste input "43663203"
type input "43663203"
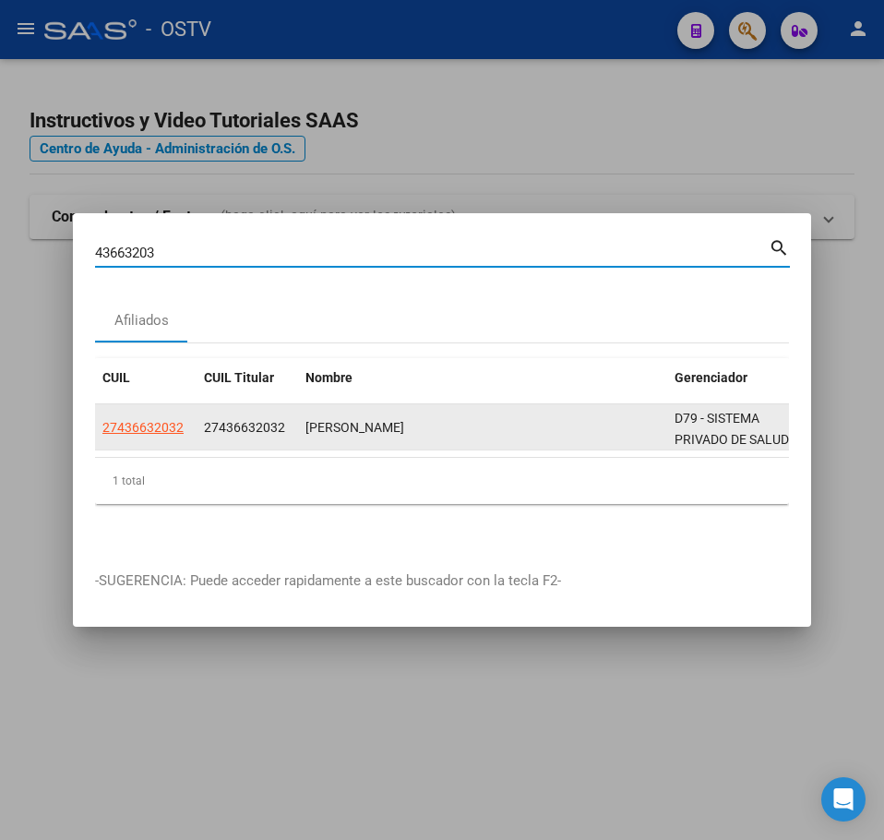
click at [147, 421] on span "27436632032" at bounding box center [142, 427] width 81 height 15
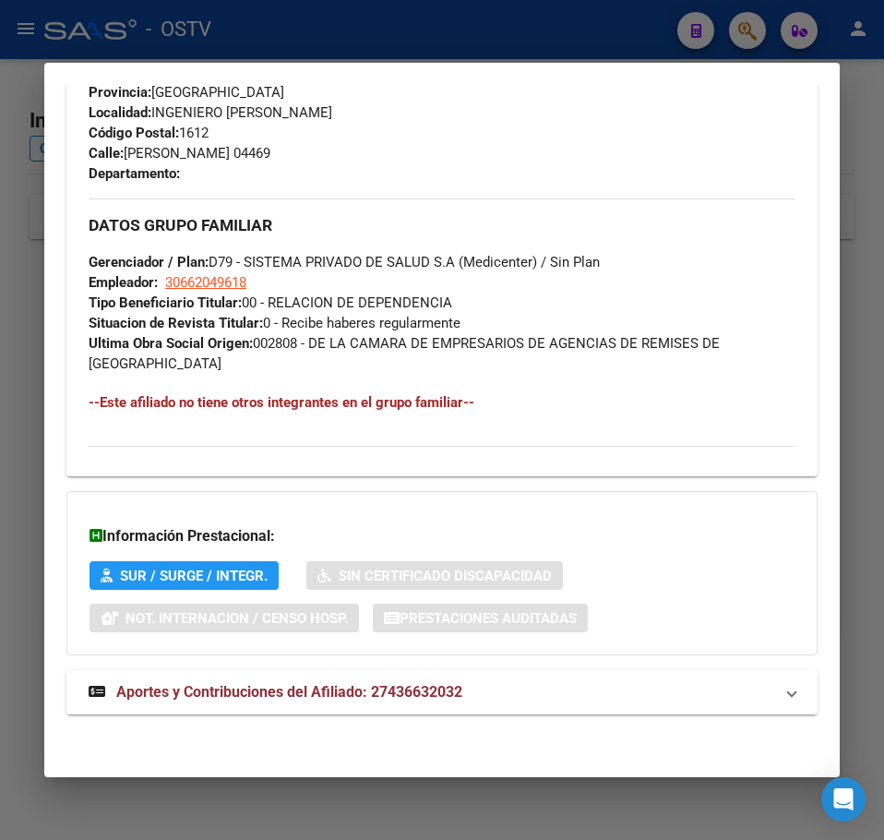
click at [412, 705] on mat-expansion-panel-header "Aportes y Contribuciones del Afiliado: 27436632032" at bounding box center [442, 692] width 752 height 44
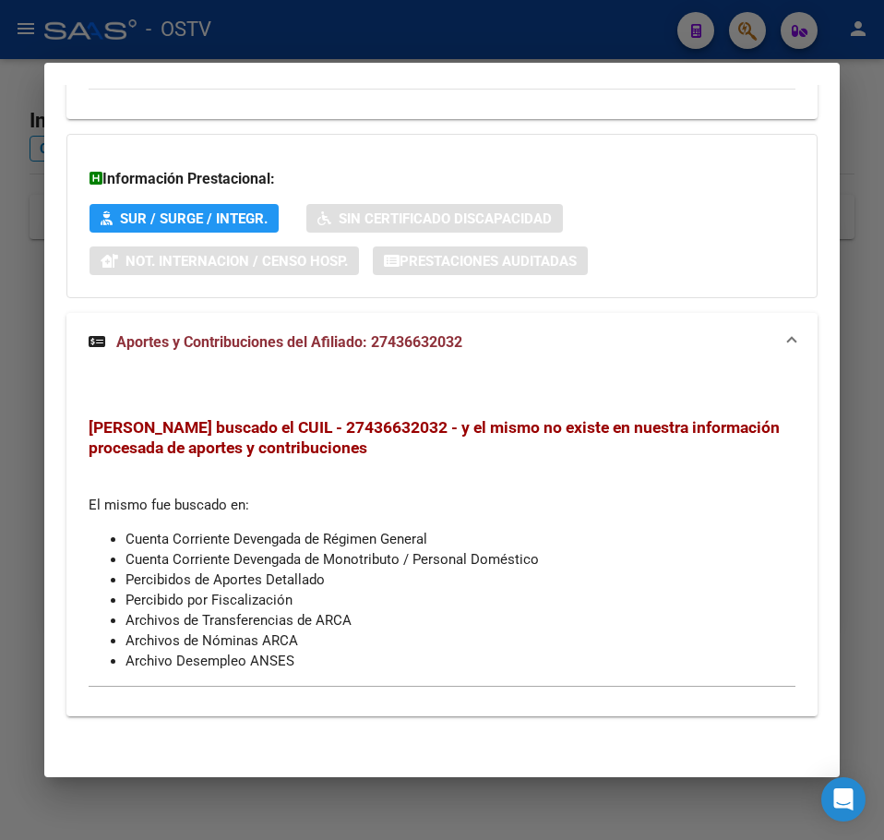
scroll to position [1326, 0]
